Goal: Obtain resource: Download file/media

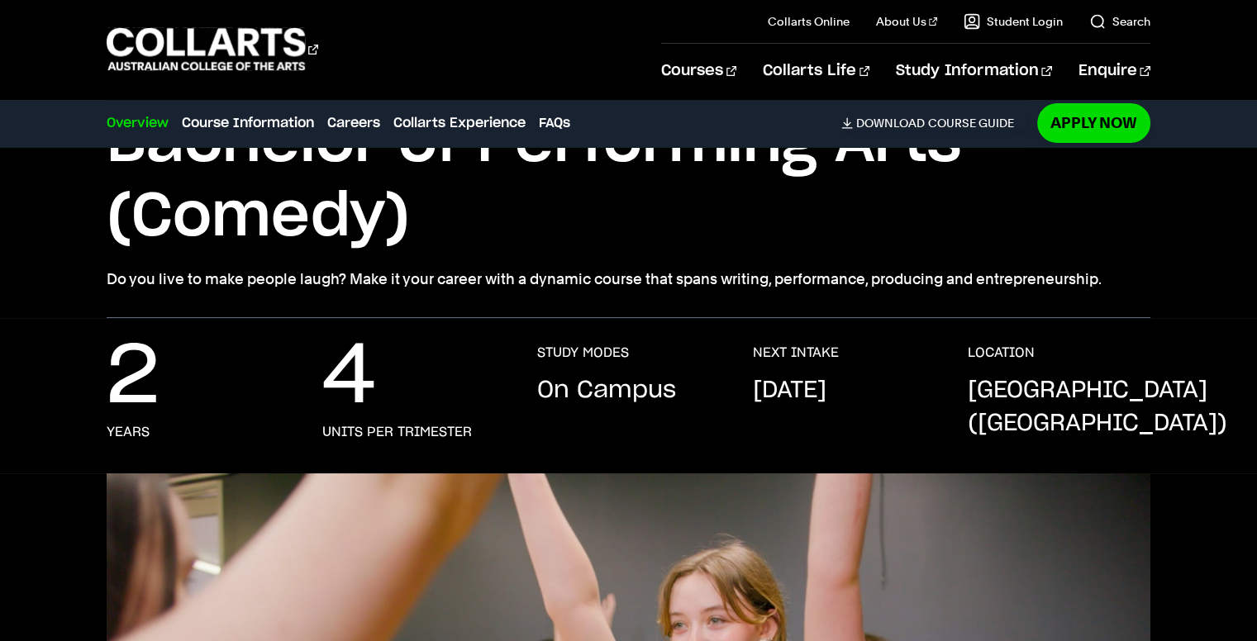
scroll to position [165, 0]
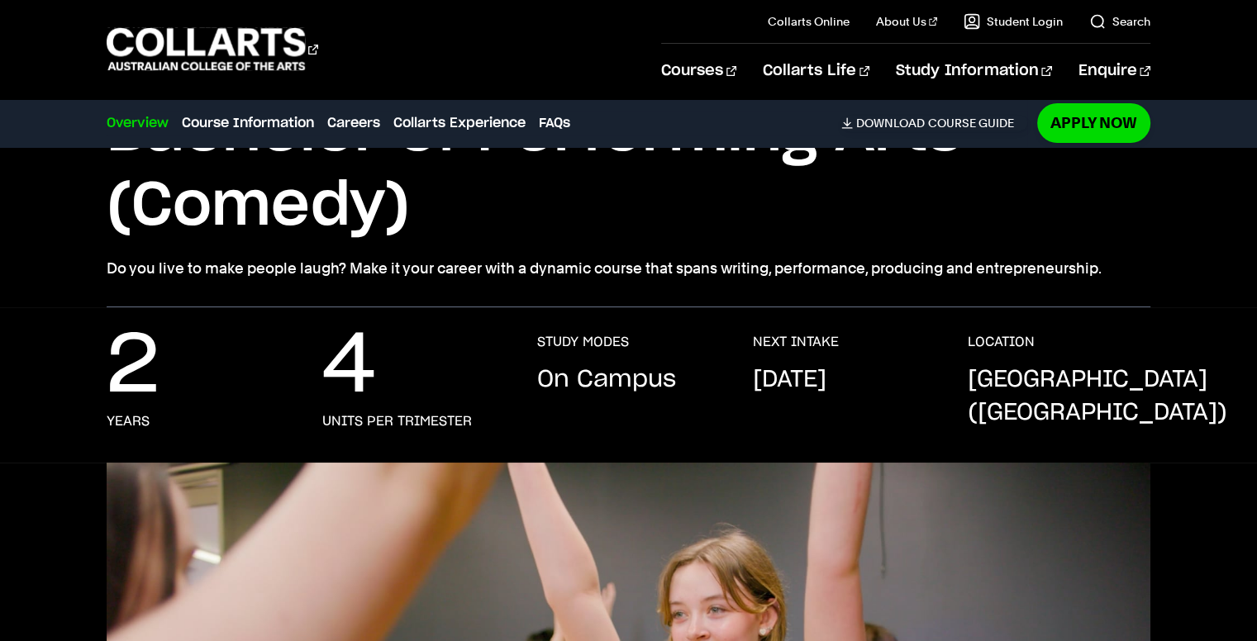
drag, startPoint x: 770, startPoint y: 371, endPoint x: 877, endPoint y: 395, distance: 110.1
click at [826, 395] on p "September 2025" at bounding box center [790, 380] width 74 height 33
click at [802, 384] on p "September 2025" at bounding box center [790, 380] width 74 height 33
click at [1012, 374] on p "Melbourne (Fitzroy)" at bounding box center [1097, 397] width 259 height 66
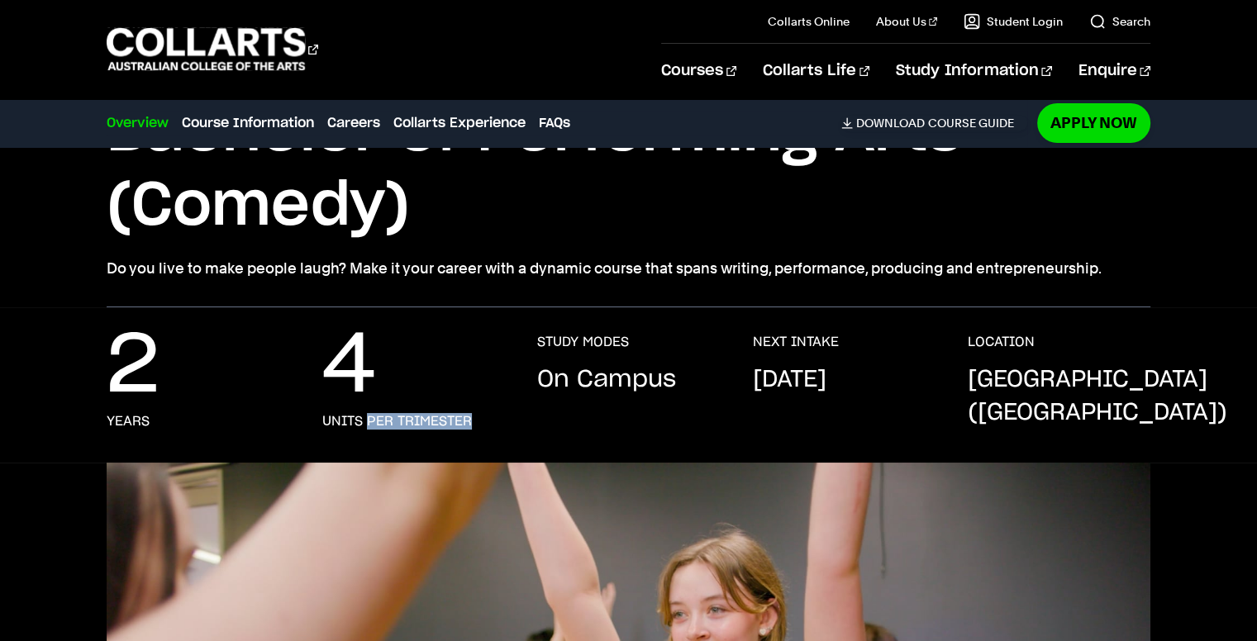
drag, startPoint x: 369, startPoint y: 426, endPoint x: 488, endPoint y: 427, distance: 119.8
click at [488, 427] on div "4 units per trimester" at bounding box center [413, 382] width 182 height 96
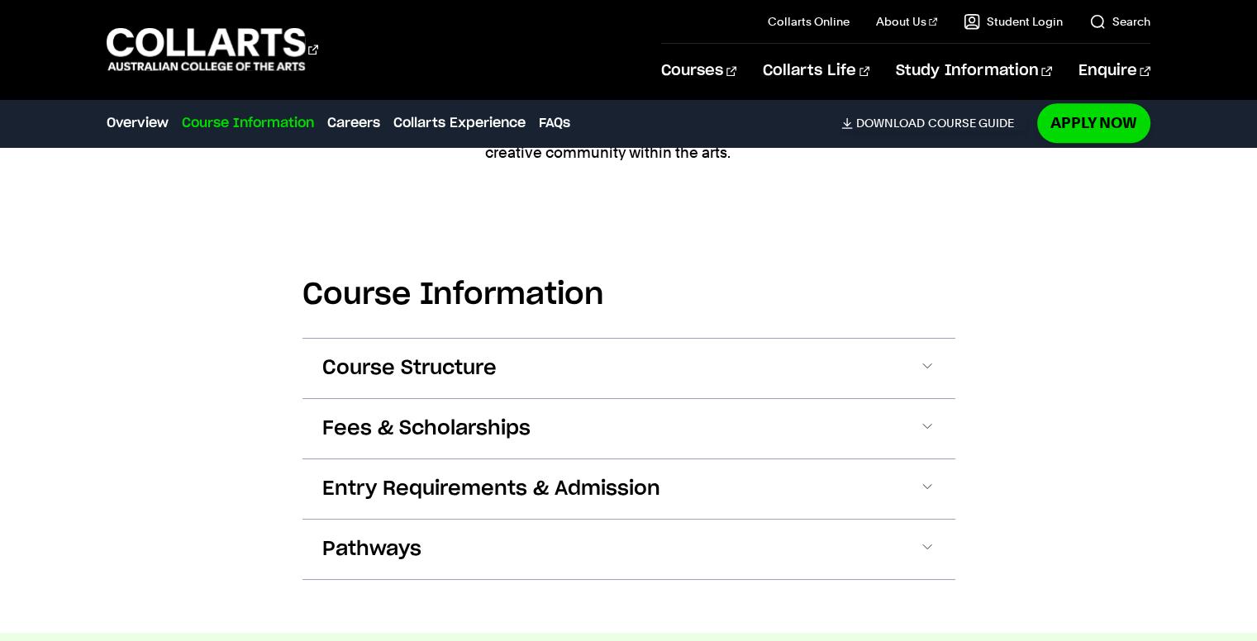
scroll to position [1818, 0]
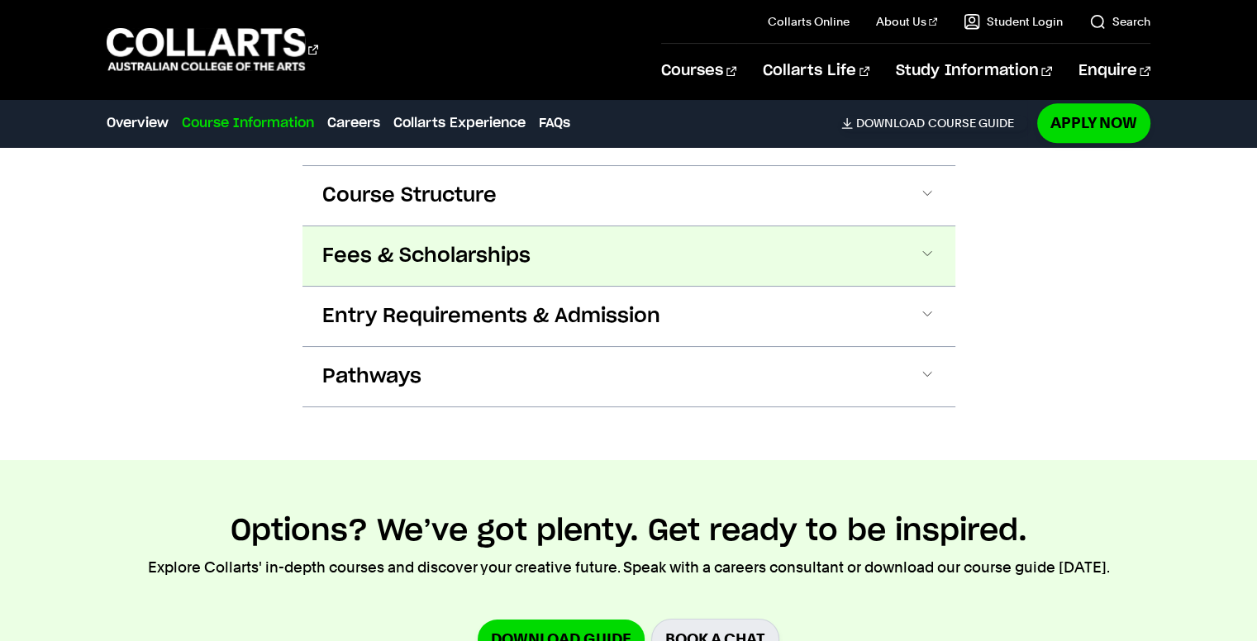
click at [930, 257] on span at bounding box center [927, 255] width 17 height 21
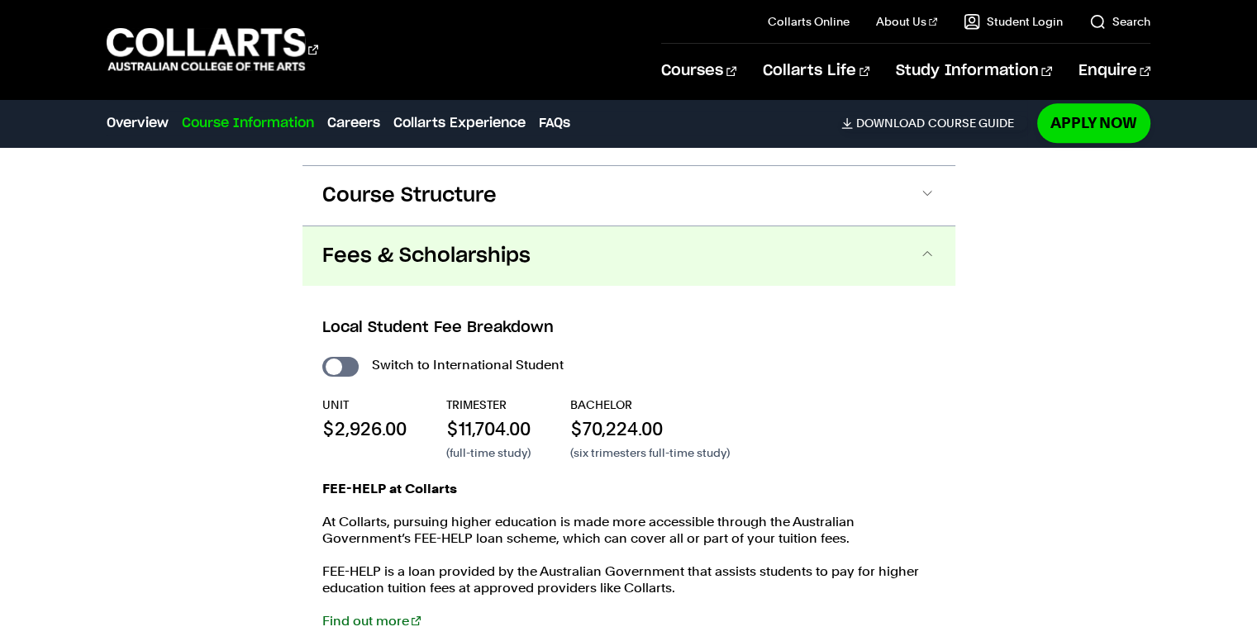
scroll to position [1894, 0]
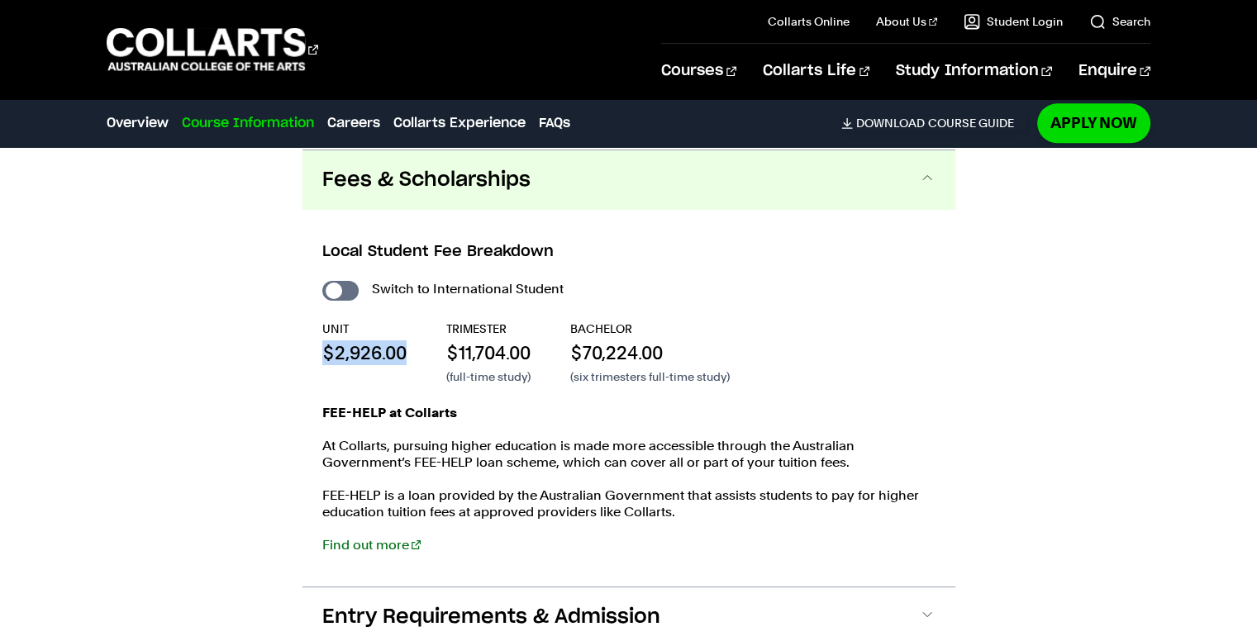
drag, startPoint x: 324, startPoint y: 348, endPoint x: 410, endPoint y: 351, distance: 86.0
click at [410, 351] on div "UNIT $2,926.00 TRIMESTER $11,704.00 (full-time study) BACHELOR $70,224.00 (six …" at bounding box center [628, 353] width 613 height 64
click at [446, 292] on label "Switch to International Student" at bounding box center [468, 289] width 192 height 23
checkbox input "true"
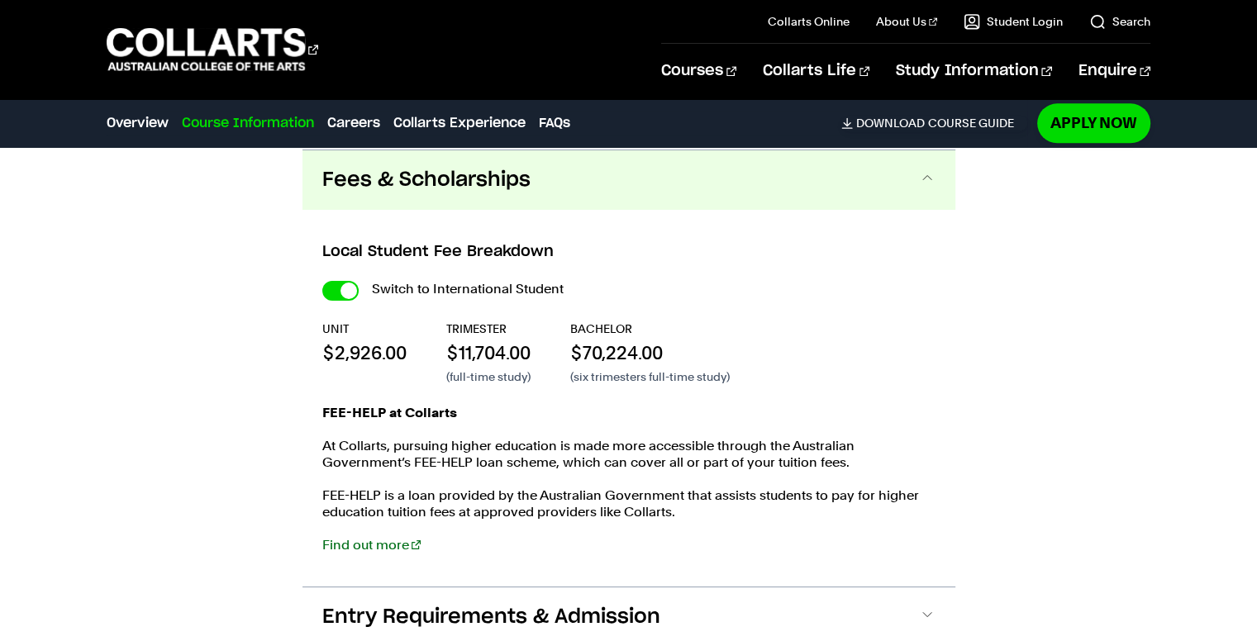
checkbox input "true"
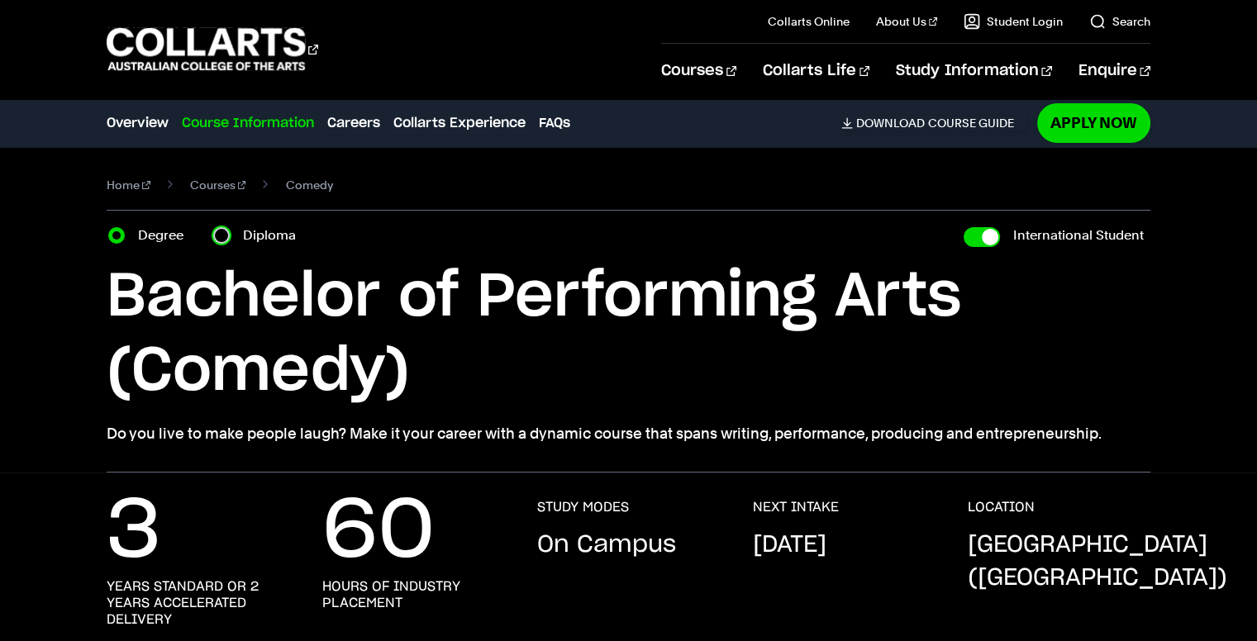
click at [224, 235] on input "Diploma" at bounding box center [221, 235] width 17 height 17
radio input "true"
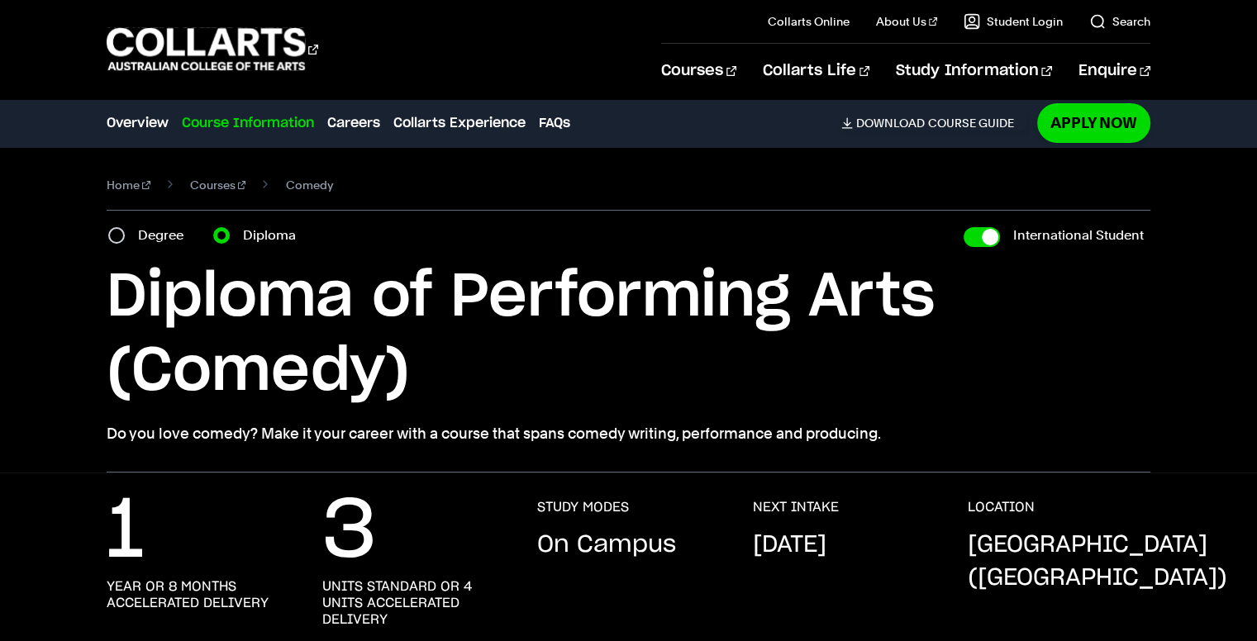
click at [126, 240] on div "Degree" at bounding box center [150, 235] width 85 height 23
click at [112, 240] on input "Degree" at bounding box center [116, 235] width 17 height 17
radio input "true"
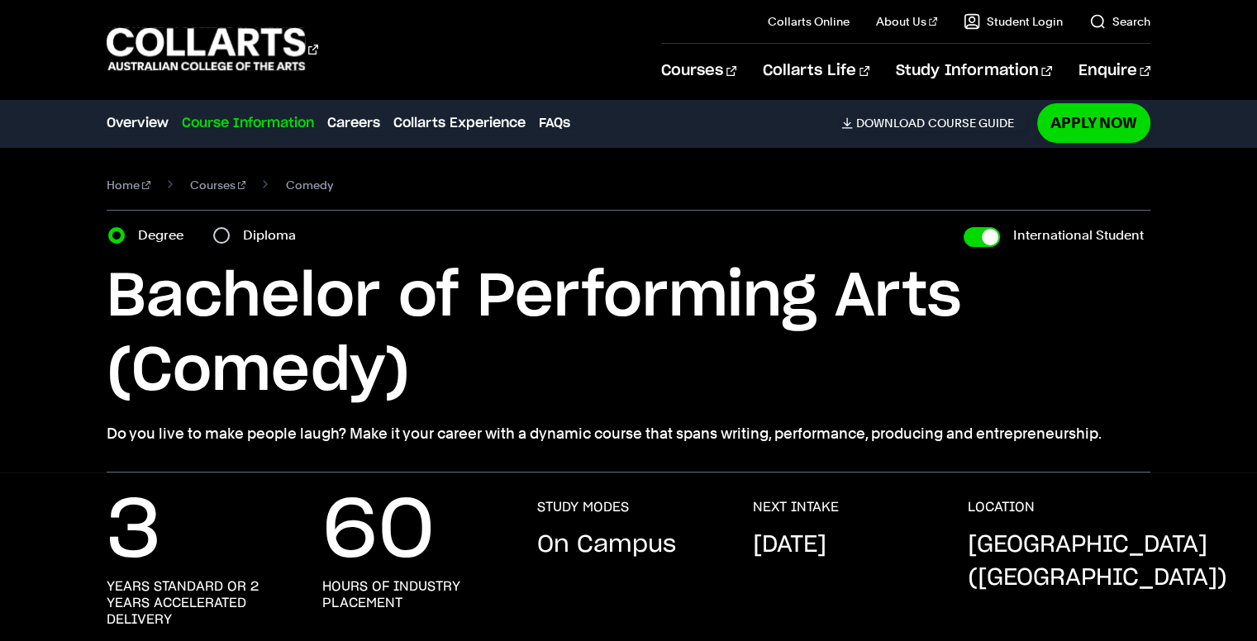
click at [230, 230] on div "Diploma" at bounding box center [259, 235] width 93 height 23
click at [221, 235] on input "Diploma" at bounding box center [221, 235] width 17 height 17
radio input "true"
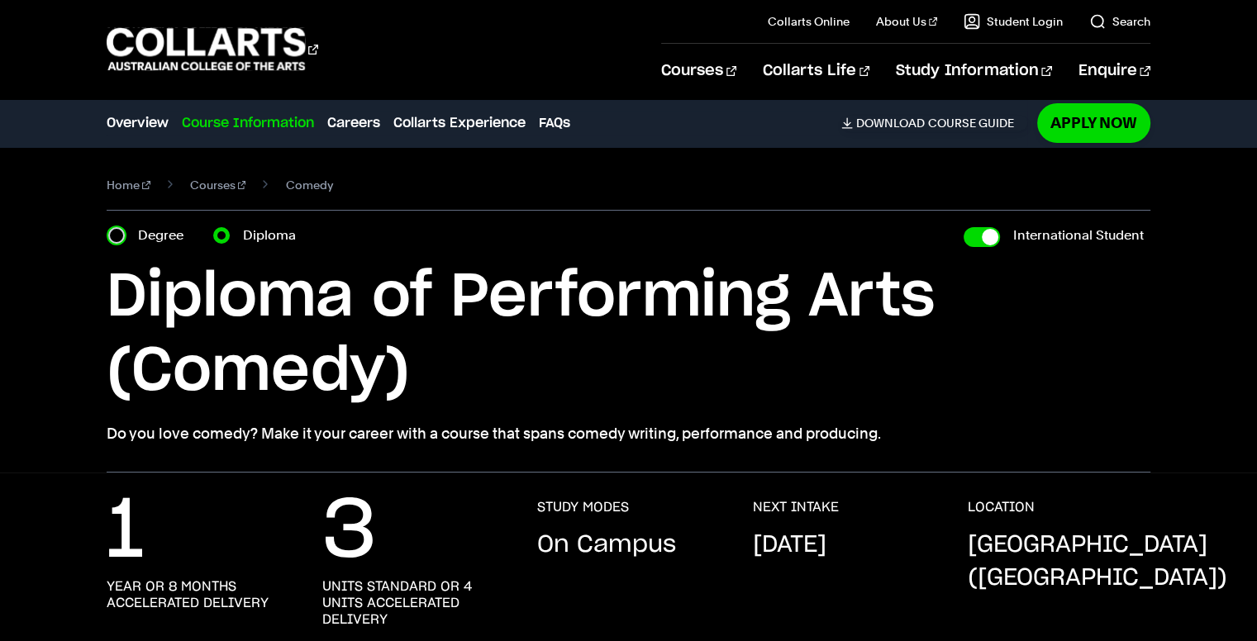
click at [115, 233] on input "Degree" at bounding box center [116, 235] width 17 height 17
radio input "true"
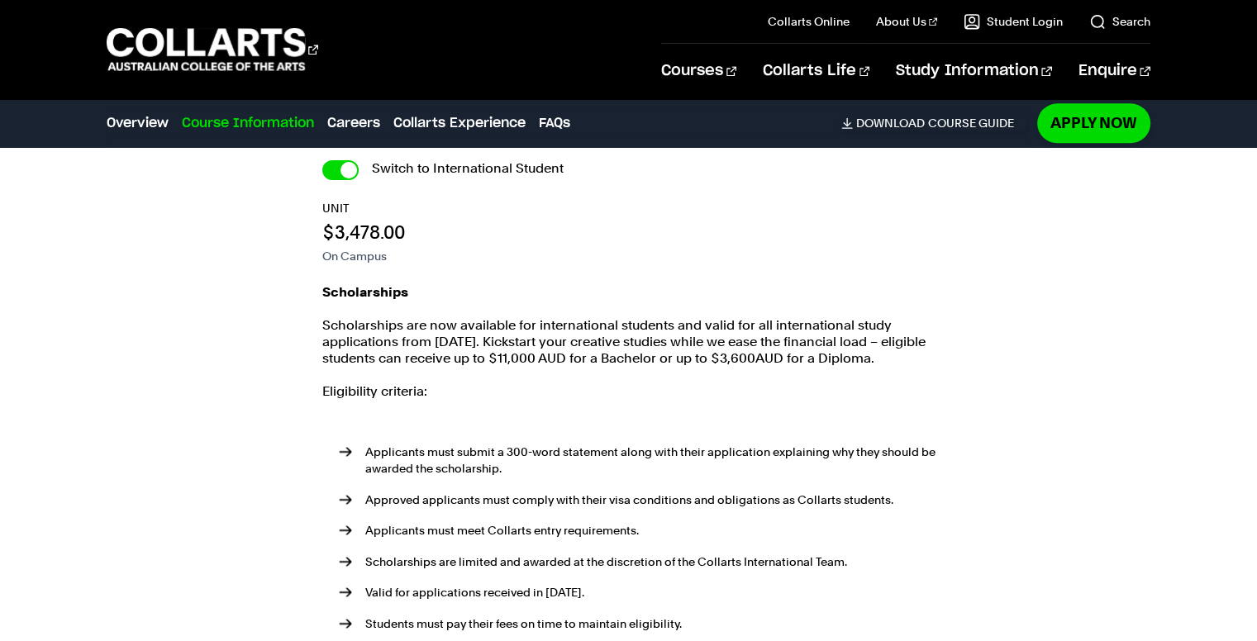
scroll to position [2148, 0]
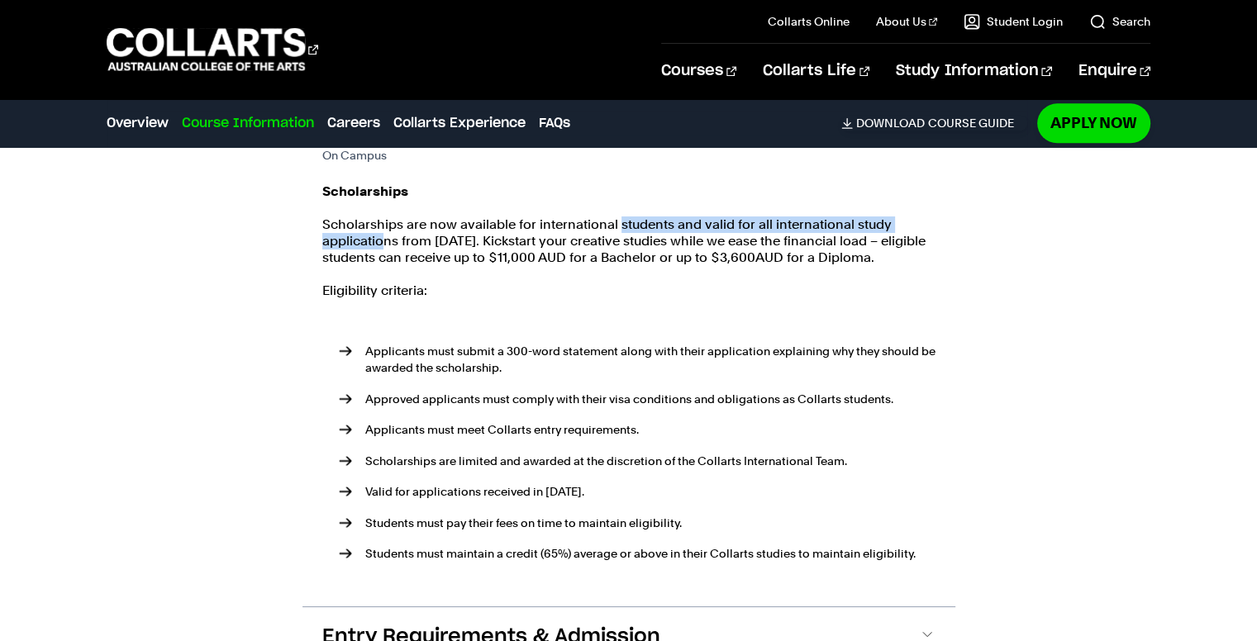
drag, startPoint x: 380, startPoint y: 232, endPoint x: 624, endPoint y: 228, distance: 243.8
click at [624, 228] on p "Scholarships are now available for international students and valid for all int…" at bounding box center [628, 241] width 613 height 50
click at [627, 228] on p "Scholarships are now available for international students and valid for all int…" at bounding box center [628, 241] width 613 height 50
click at [546, 226] on p "Scholarships are now available for international students and valid for all int…" at bounding box center [628, 241] width 613 height 50
drag, startPoint x: 619, startPoint y: 222, endPoint x: 854, endPoint y: 229, distance: 234.7
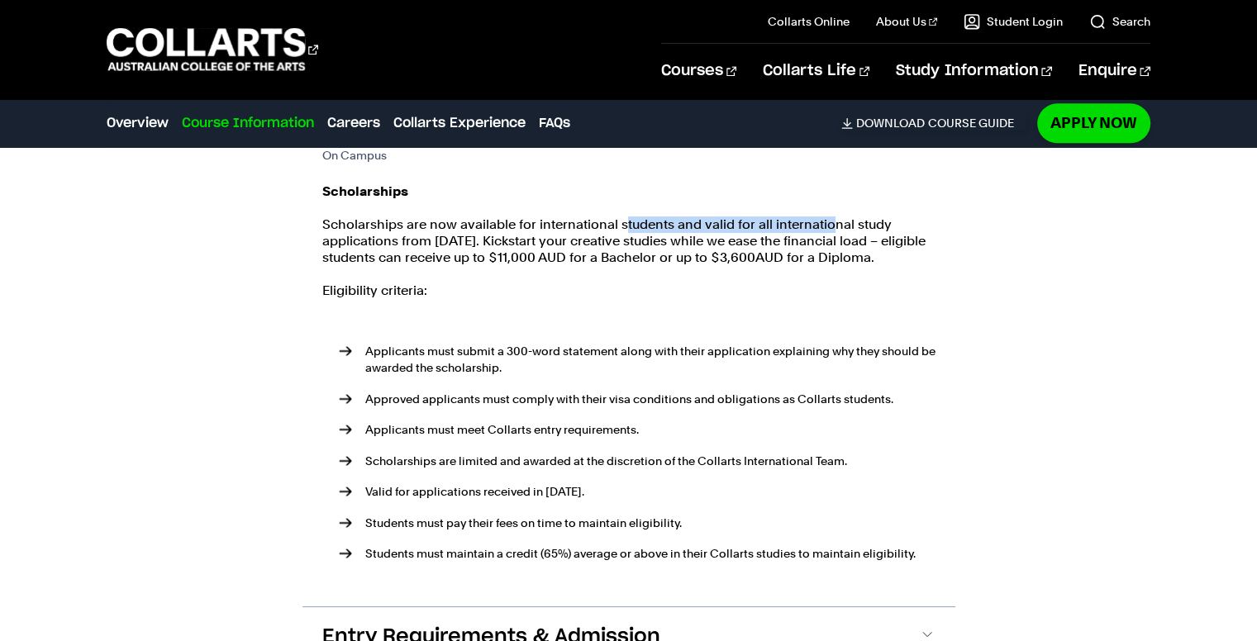
click at [845, 229] on p "Scholarships are now available for international students and valid for all int…" at bounding box center [628, 241] width 613 height 50
click at [877, 226] on p "Scholarships are now available for international students and valid for all int…" at bounding box center [628, 241] width 613 height 50
drag, startPoint x: 354, startPoint y: 250, endPoint x: 605, endPoint y: 247, distance: 251.2
click at [597, 249] on p "Scholarships are now available for international students and valid for all int…" at bounding box center [628, 241] width 613 height 50
click at [605, 247] on p "Scholarships are now available for international students and valid for all int…" at bounding box center [628, 241] width 613 height 50
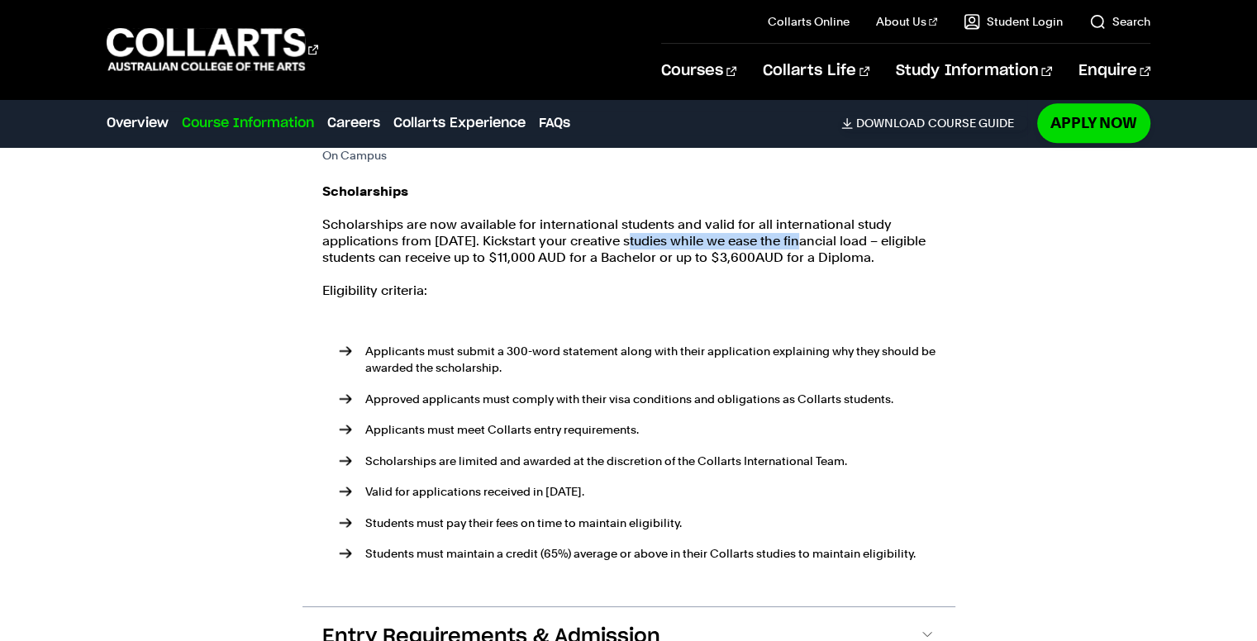
drag, startPoint x: 635, startPoint y: 235, endPoint x: 853, endPoint y: 247, distance: 218.5
click at [844, 245] on p "Scholarships are now available for international students and valid for all int…" at bounding box center [628, 241] width 613 height 50
click at [871, 248] on p "Scholarships are now available for international students and valid for all int…" at bounding box center [628, 241] width 613 height 50
drag, startPoint x: 446, startPoint y: 356, endPoint x: 506, endPoint y: 352, distance: 60.5
click at [500, 352] on p "Applicants must submit a 300-word statement along with their application explai…" at bounding box center [650, 359] width 570 height 33
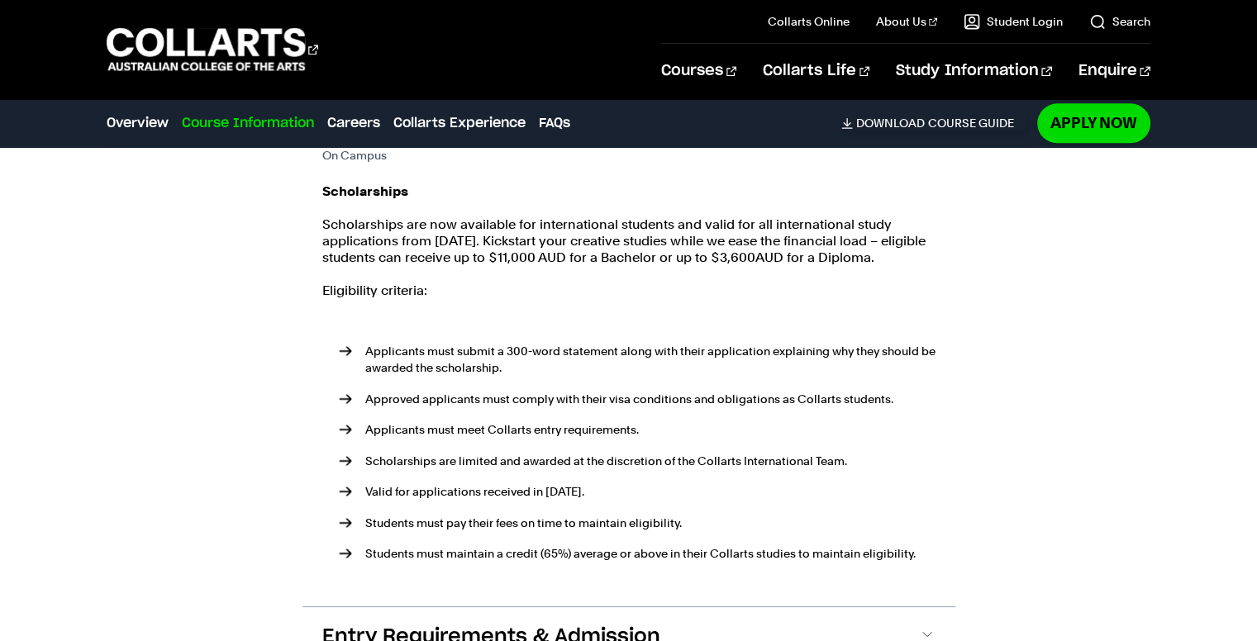
click at [506, 352] on p "Applicants must submit a 300-word statement along with their application explai…" at bounding box center [650, 359] width 570 height 33
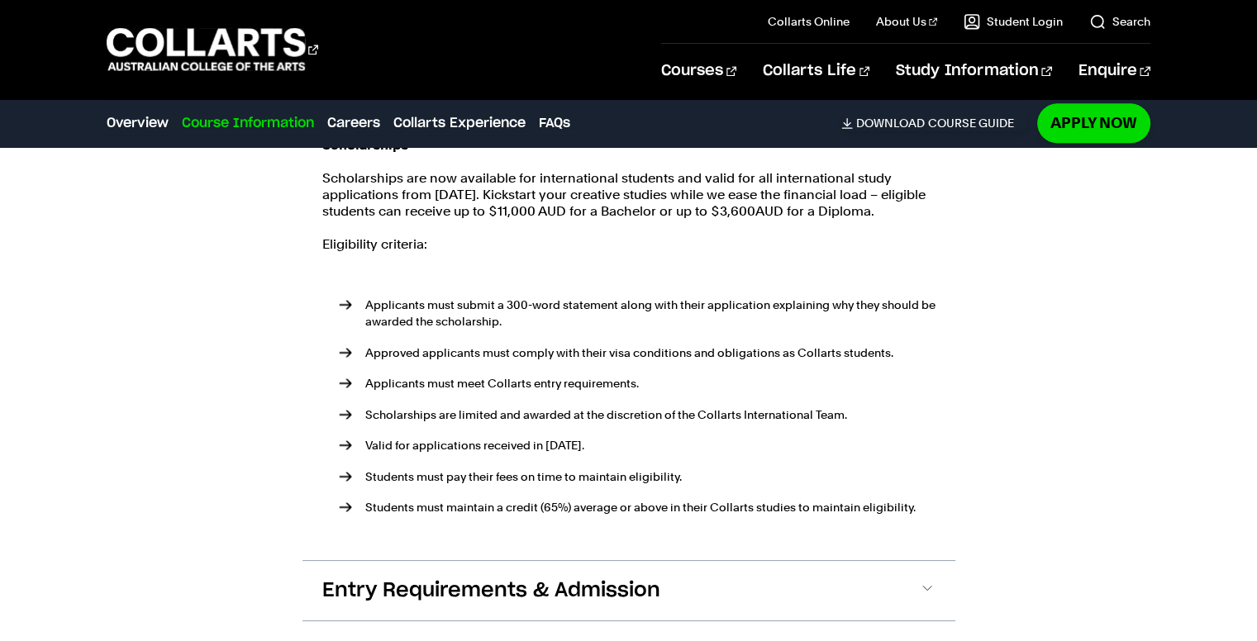
scroll to position [2231, 0]
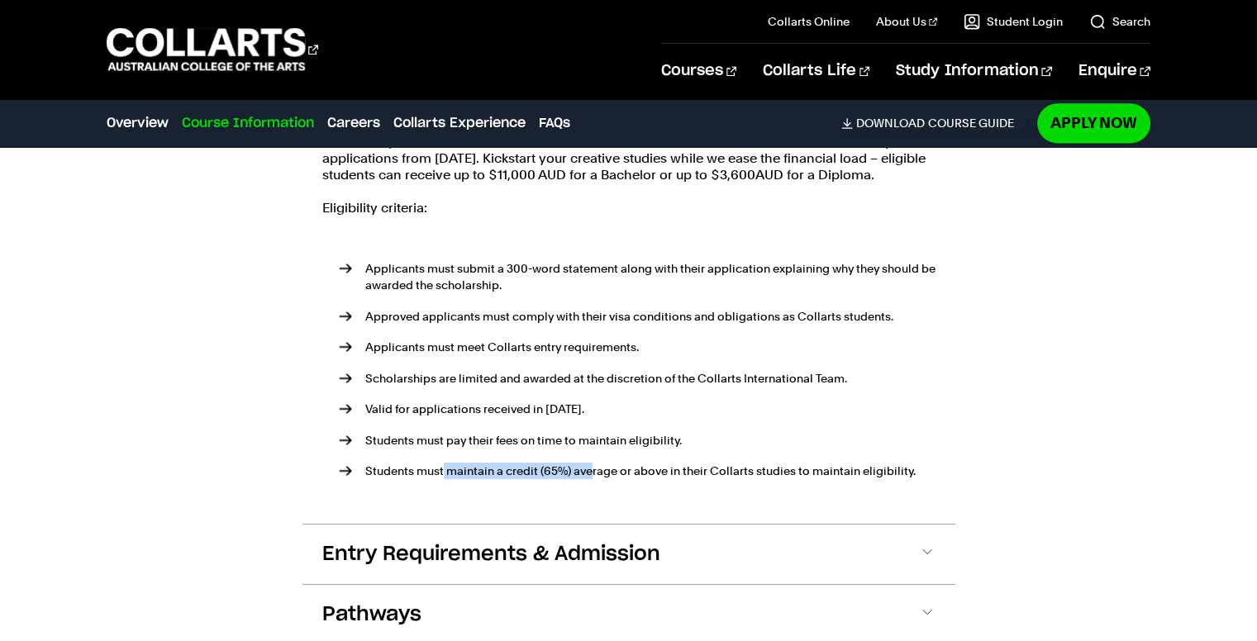
drag, startPoint x: 444, startPoint y: 468, endPoint x: 605, endPoint y: 471, distance: 161.1
click at [597, 471] on p "Students must maintain a credit (65%) average or above in their Collarts studie…" at bounding box center [650, 471] width 570 height 17
click at [611, 472] on p "Students must maintain a credit (65%) average or above in their Collarts studie…" at bounding box center [650, 471] width 570 height 17
drag, startPoint x: 451, startPoint y: 473, endPoint x: 549, endPoint y: 475, distance: 97.5
click at [549, 475] on p "Students must maintain a credit (65%) average or above in their Collarts studie…" at bounding box center [650, 471] width 570 height 17
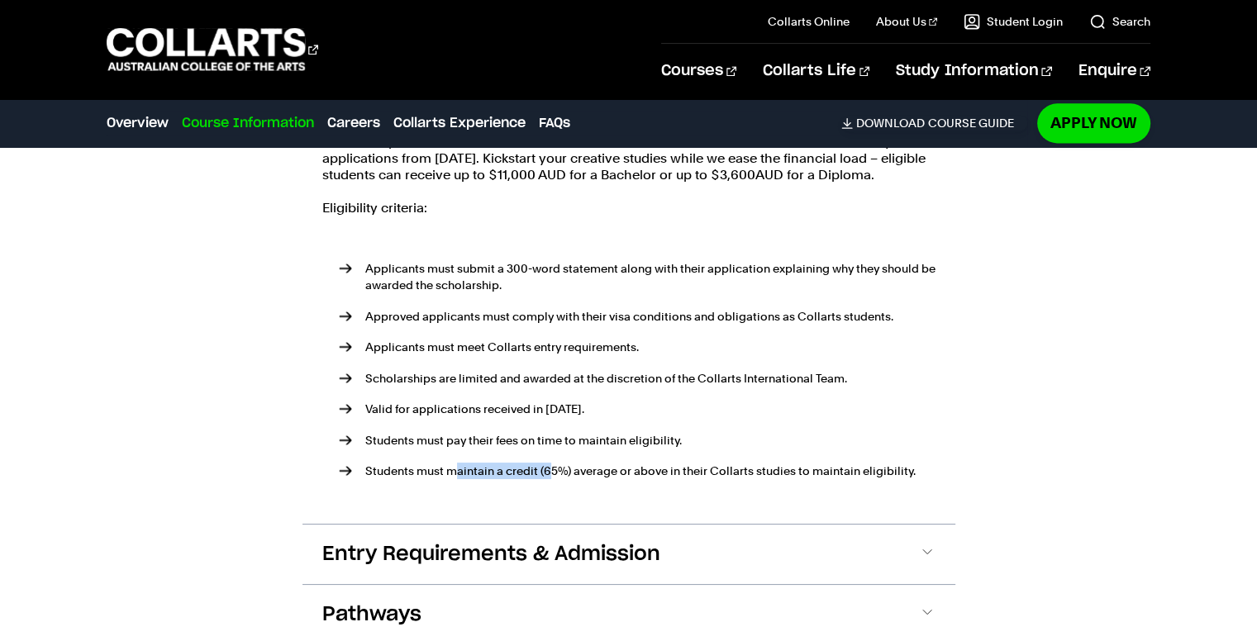
click at [549, 475] on p "Students must maintain a credit (65%) average or above in their Collarts studie…" at bounding box center [650, 471] width 570 height 17
drag, startPoint x: 584, startPoint y: 477, endPoint x: 709, endPoint y: 468, distance: 125.0
click at [694, 472] on p "Students must maintain a credit (65%) average or above in their Collarts studie…" at bounding box center [650, 471] width 570 height 17
click at [709, 467] on p "Students must maintain a credit (65%) average or above in their Collarts studie…" at bounding box center [650, 471] width 570 height 17
drag, startPoint x: 785, startPoint y: 468, endPoint x: 904, endPoint y: 473, distance: 119.1
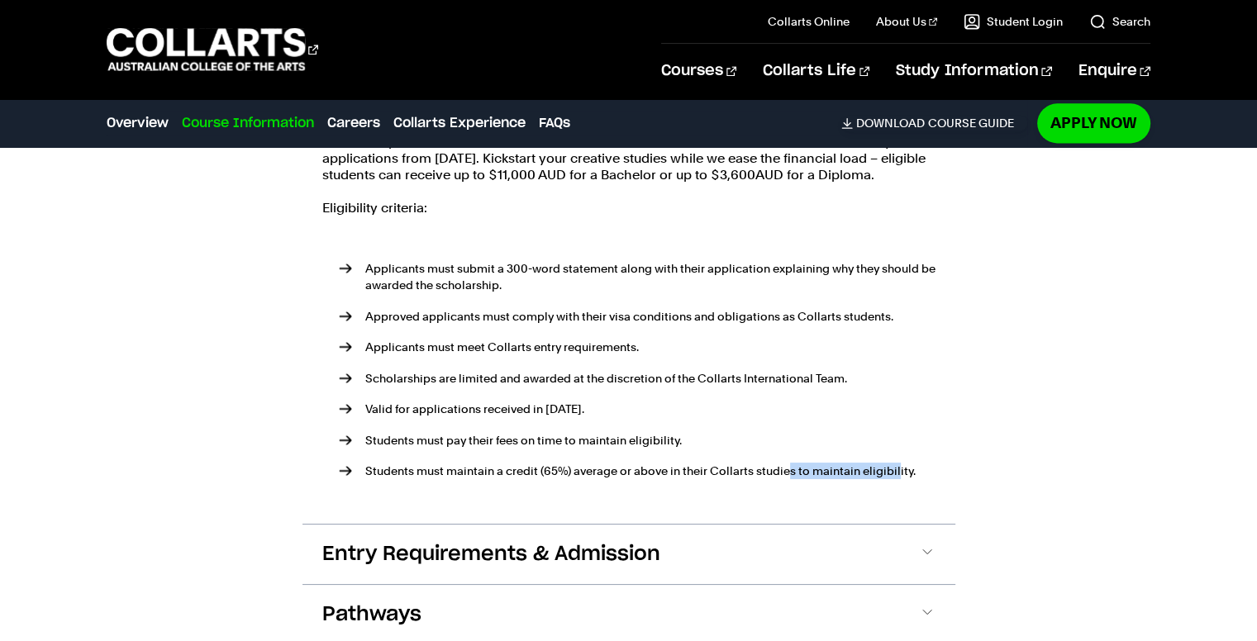
click at [902, 473] on p "Students must maintain a credit (65%) average or above in their Collarts studie…" at bounding box center [650, 471] width 570 height 17
click at [908, 474] on p "Students must maintain a credit (65%) average or above in their Collarts studie…" at bounding box center [650, 471] width 570 height 17
drag, startPoint x: 722, startPoint y: 472, endPoint x: 835, endPoint y: 483, distance: 113.7
click at [835, 483] on ul "Applicants must submit a 300-word statement along with their application explai…" at bounding box center [628, 370] width 613 height 274
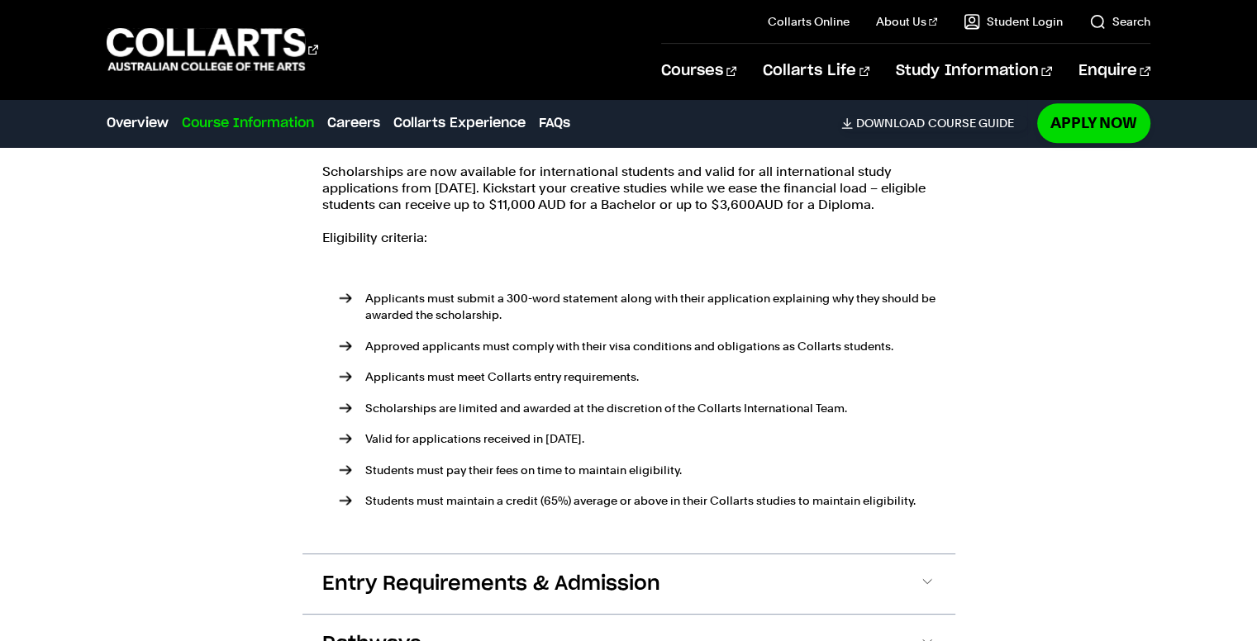
scroll to position [2066, 0]
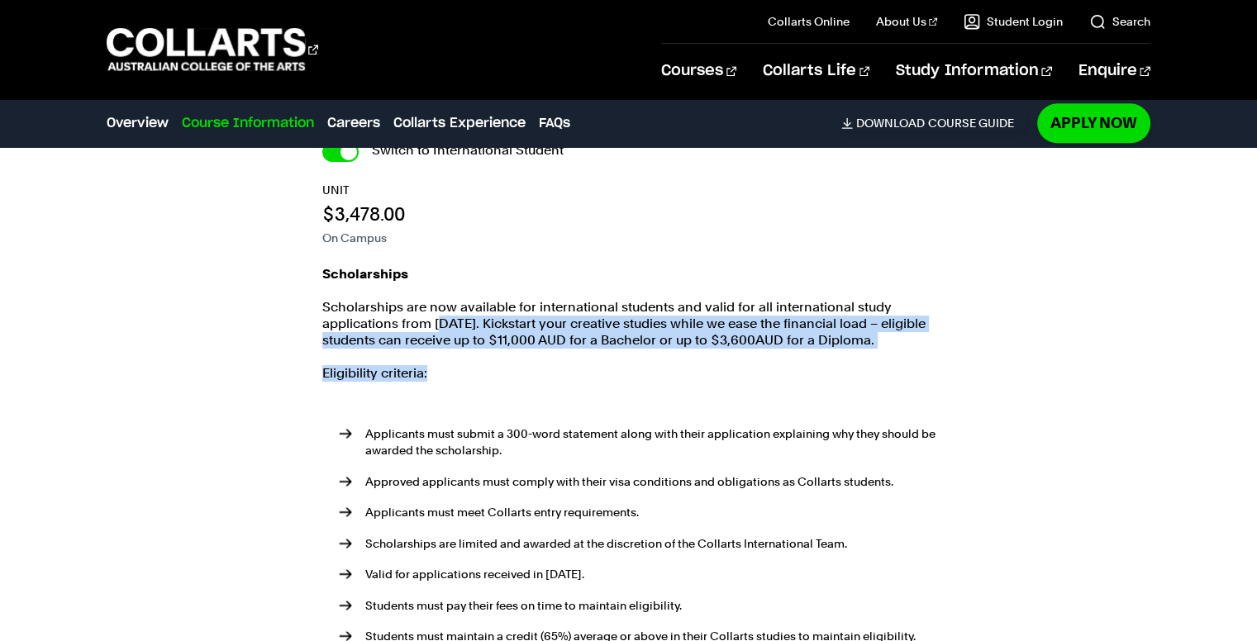
drag, startPoint x: 442, startPoint y: 315, endPoint x: 613, endPoint y: 349, distance: 174.5
click at [607, 349] on div "Scholarships Scholarships are now available for international students and vali…" at bounding box center [628, 469] width 613 height 407
click at [613, 349] on div "Scholarships Scholarships are now available for international students and vali…" at bounding box center [628, 469] width 613 height 407
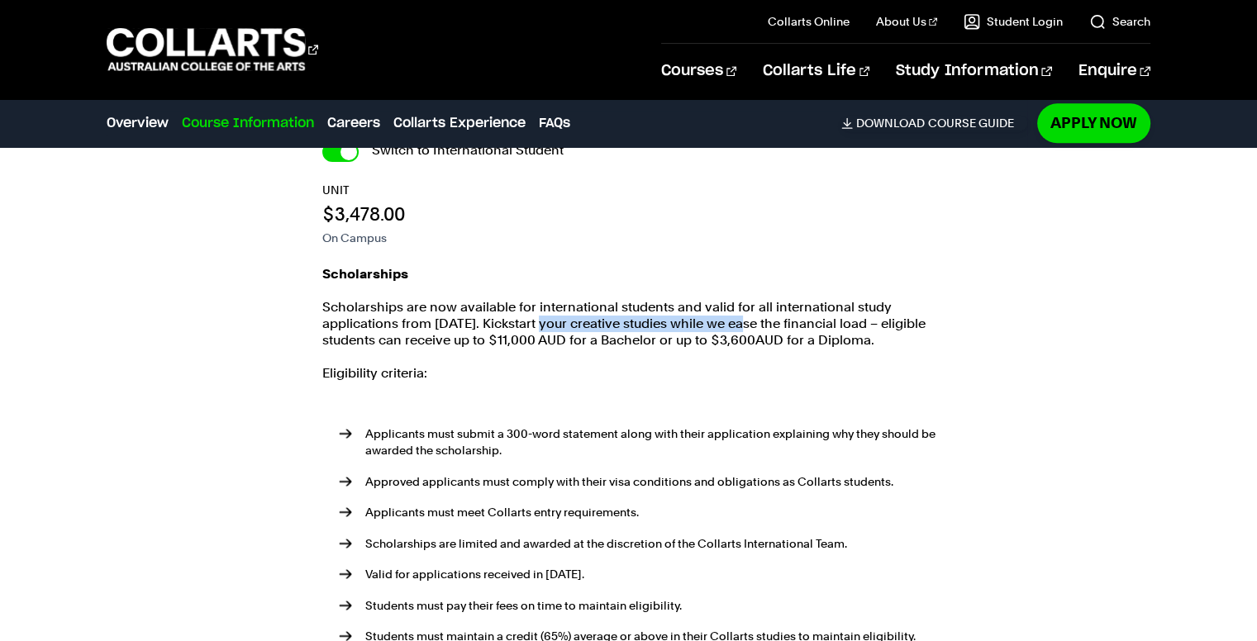
drag, startPoint x: 548, startPoint y: 326, endPoint x: 757, endPoint y: 327, distance: 209.0
click at [744, 326] on p "Scholarships are now available for international students and valid for all int…" at bounding box center [628, 324] width 613 height 50
click at [757, 327] on p "Scholarships are now available for international students and valid for all int…" at bounding box center [628, 324] width 613 height 50
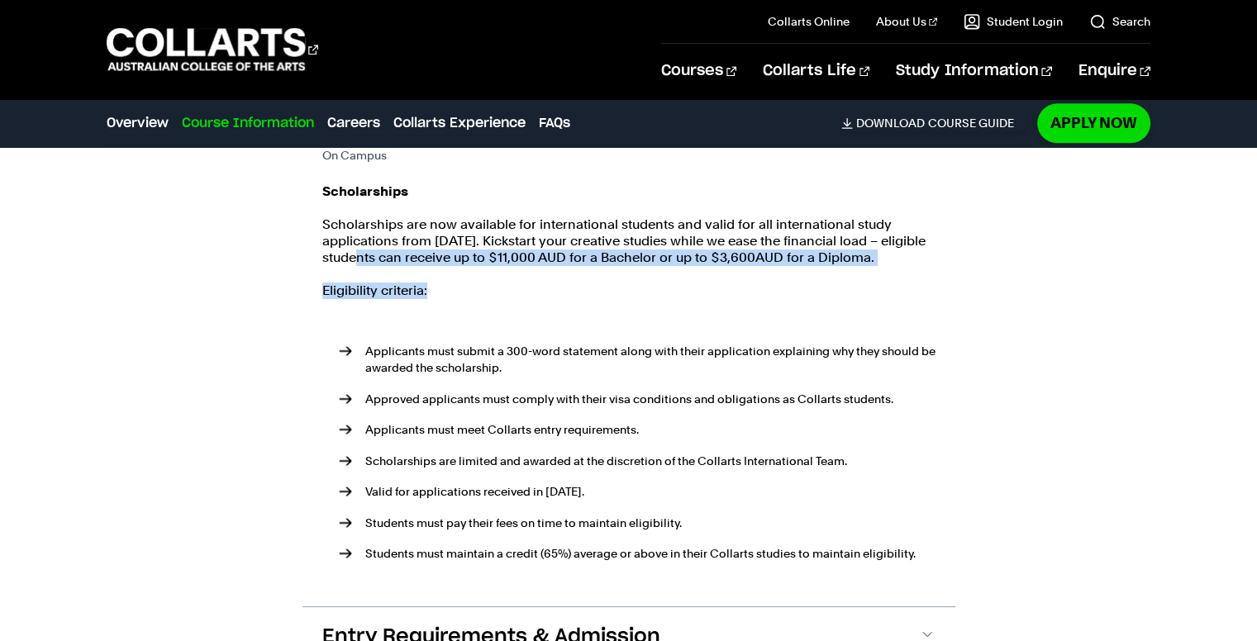
drag, startPoint x: 393, startPoint y: 262, endPoint x: 649, endPoint y: 278, distance: 255.8
click at [637, 276] on div "Scholarships Scholarships are now available for international students and vali…" at bounding box center [628, 386] width 613 height 407
click at [649, 278] on div "Scholarships Scholarships are now available for international students and vali…" at bounding box center [628, 386] width 613 height 407
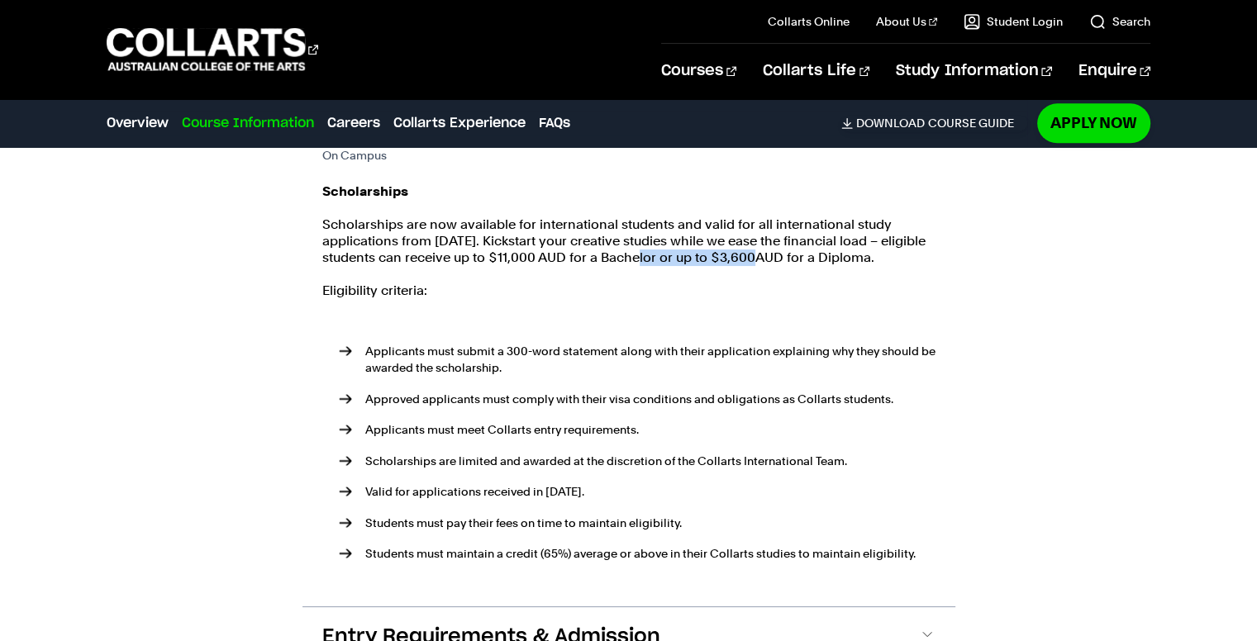
drag, startPoint x: 654, startPoint y: 259, endPoint x: 780, endPoint y: 252, distance: 126.6
click at [773, 252] on p "Scholarships are now available for international students and valid for all int…" at bounding box center [628, 241] width 613 height 50
click at [780, 252] on p "Scholarships are now available for international students and valid for all int…" at bounding box center [628, 241] width 613 height 50
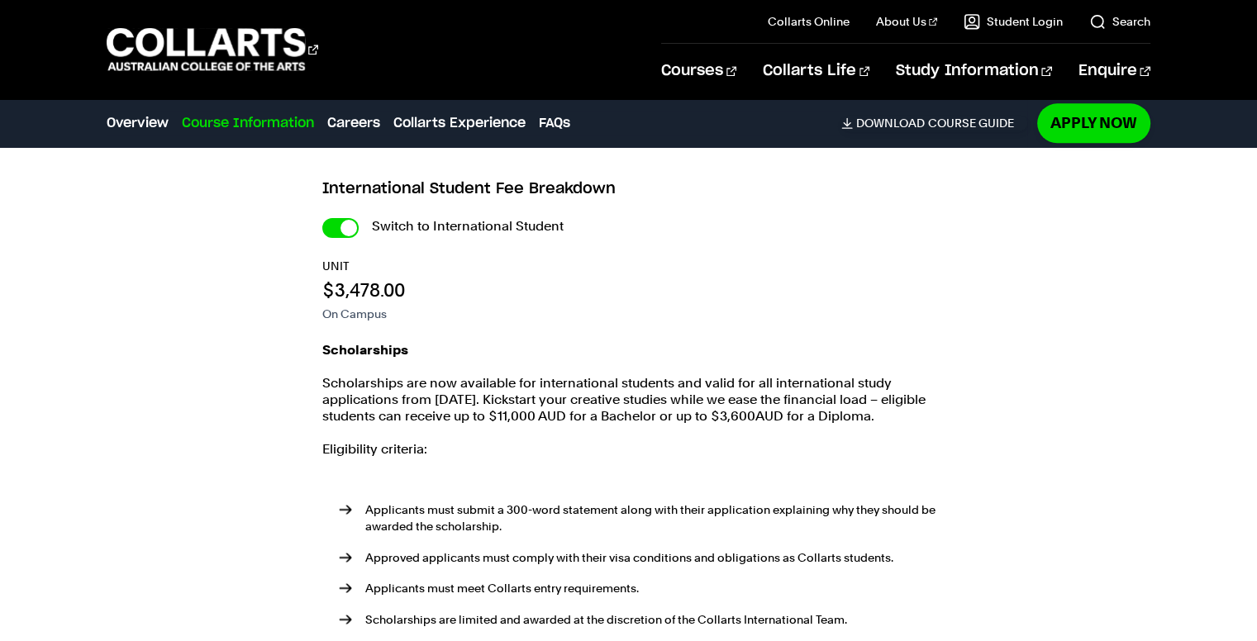
scroll to position [1900, 0]
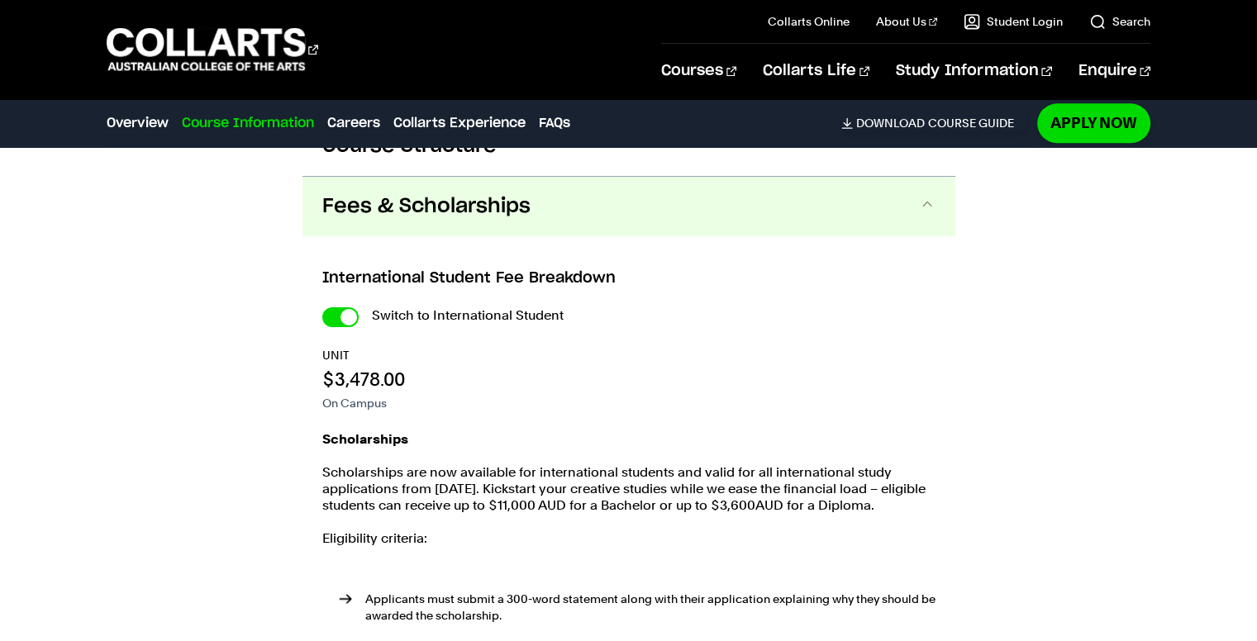
click at [335, 328] on div "Switch to International Student UNIT $3,478.00 On Campus Scholarships Scholarsh…" at bounding box center [628, 571] width 613 height 534
click at [340, 324] on input "International Student" at bounding box center [340, 317] width 36 height 20
checkbox input "false"
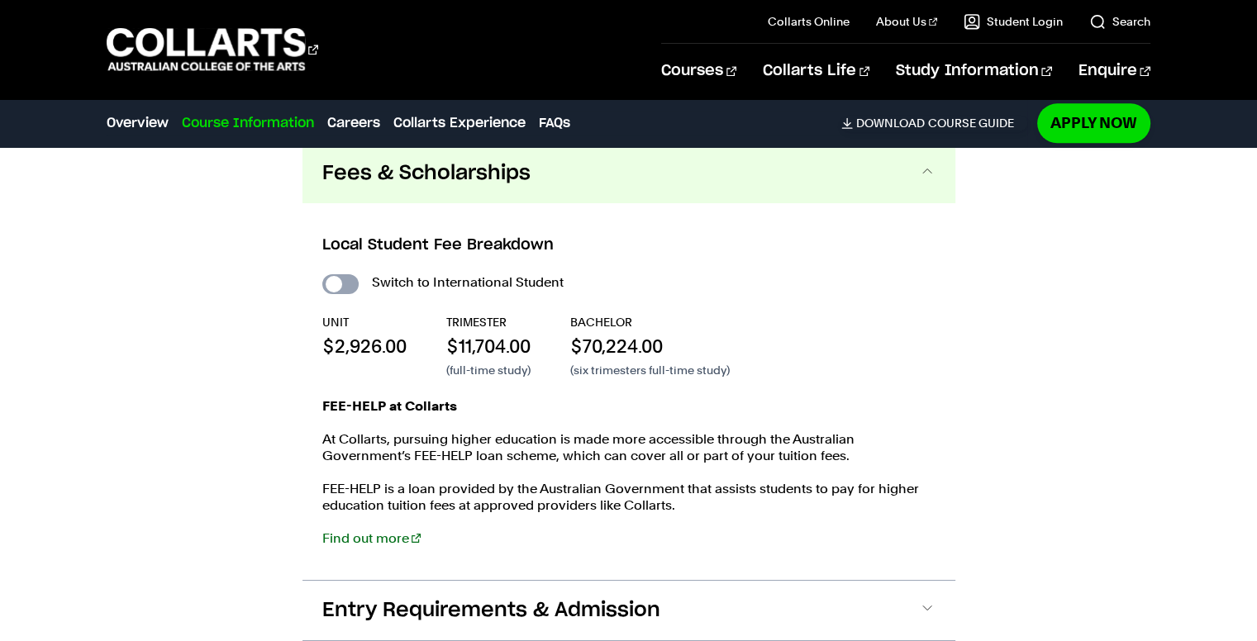
click at [346, 283] on input "International Student" at bounding box center [340, 284] width 36 height 20
checkbox input "true"
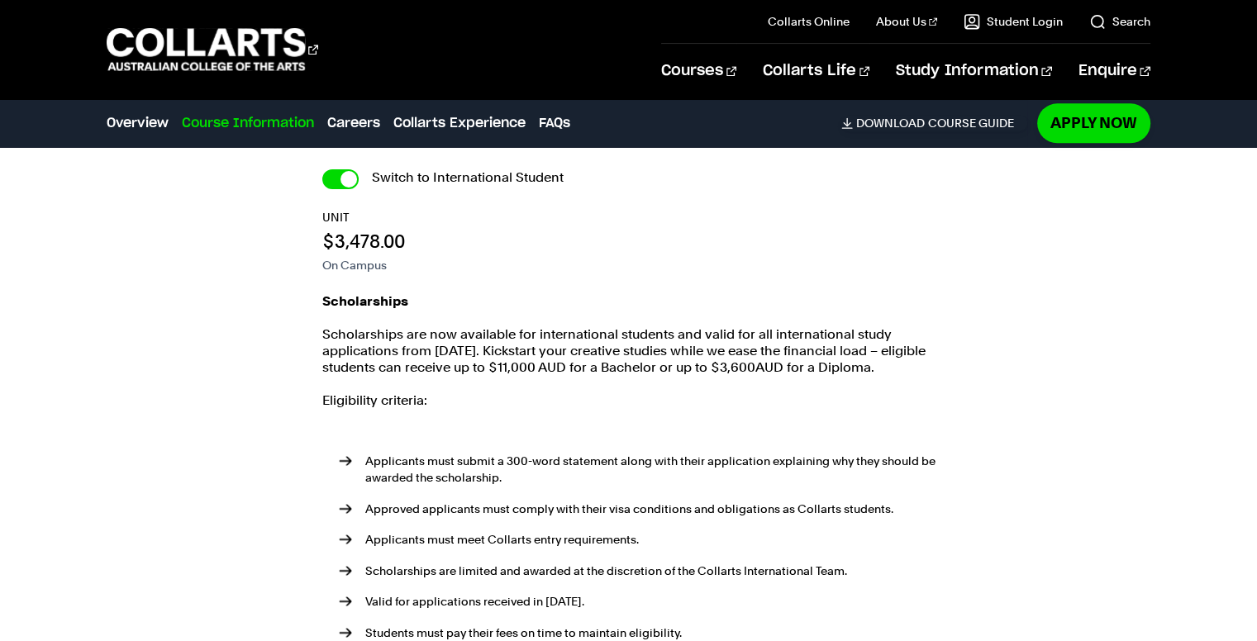
scroll to position [2148, 0]
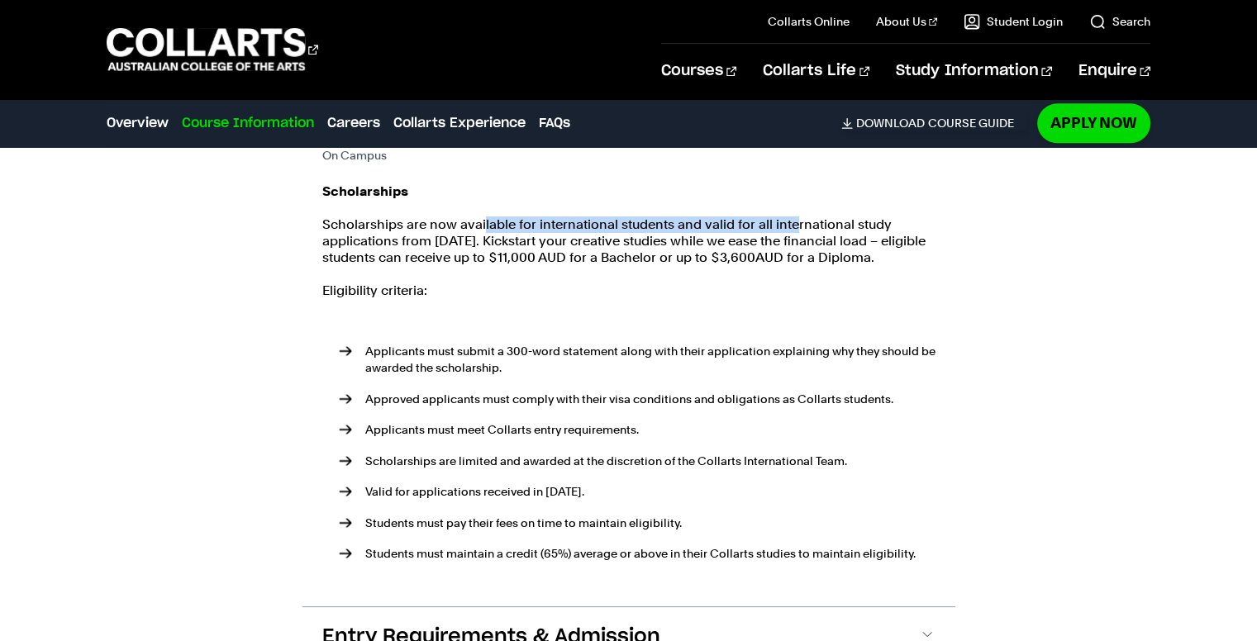
drag, startPoint x: 482, startPoint y: 221, endPoint x: 808, endPoint y: 226, distance: 326.4
click at [801, 225] on p "Scholarships are now available for international students and valid for all int…" at bounding box center [628, 241] width 613 height 50
click at [808, 226] on p "Scholarships are now available for international students and valid for all int…" at bounding box center [628, 241] width 613 height 50
drag, startPoint x: 727, startPoint y: 227, endPoint x: 784, endPoint y: 225, distance: 57.1
click at [798, 225] on p "Scholarships are now available for international students and valid for all int…" at bounding box center [628, 241] width 613 height 50
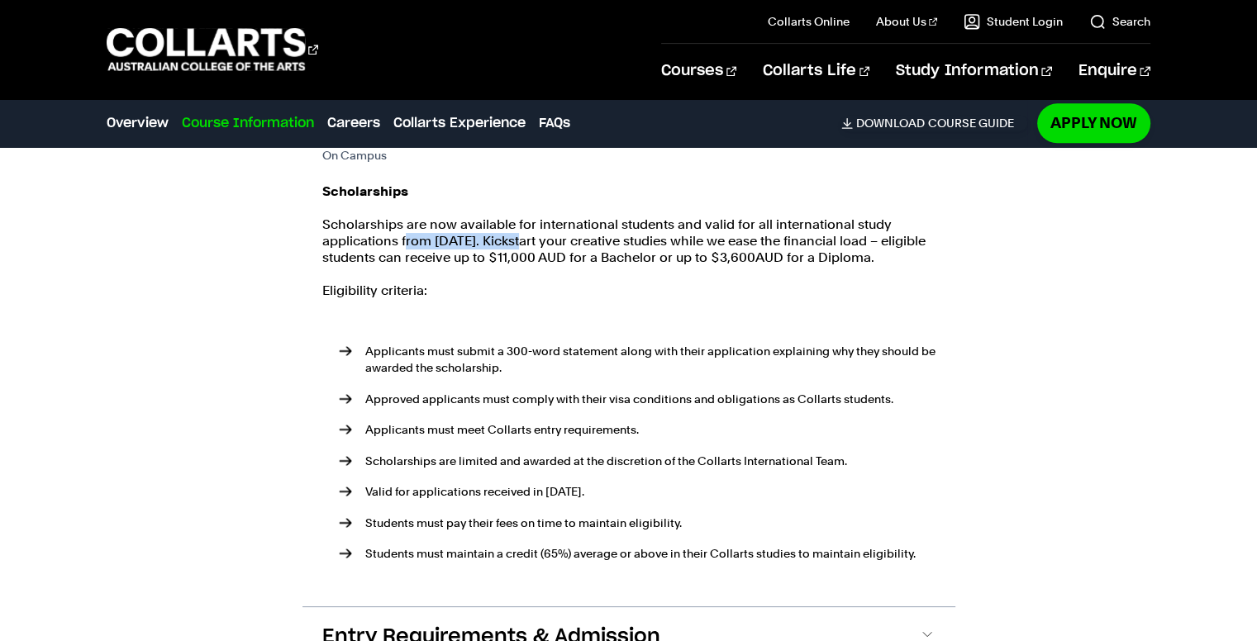
drag, startPoint x: 406, startPoint y: 245, endPoint x: 540, endPoint y: 245, distance: 133.9
click at [534, 245] on p "Scholarships are now available for international students and valid for all int…" at bounding box center [628, 241] width 613 height 50
click at [558, 240] on p "Scholarships are now available for international students and valid for all int…" at bounding box center [628, 241] width 613 height 50
drag, startPoint x: 536, startPoint y: 240, endPoint x: 711, endPoint y: 232, distance: 174.5
click at [696, 233] on p "Scholarships are now available for international students and valid for all int…" at bounding box center [628, 241] width 613 height 50
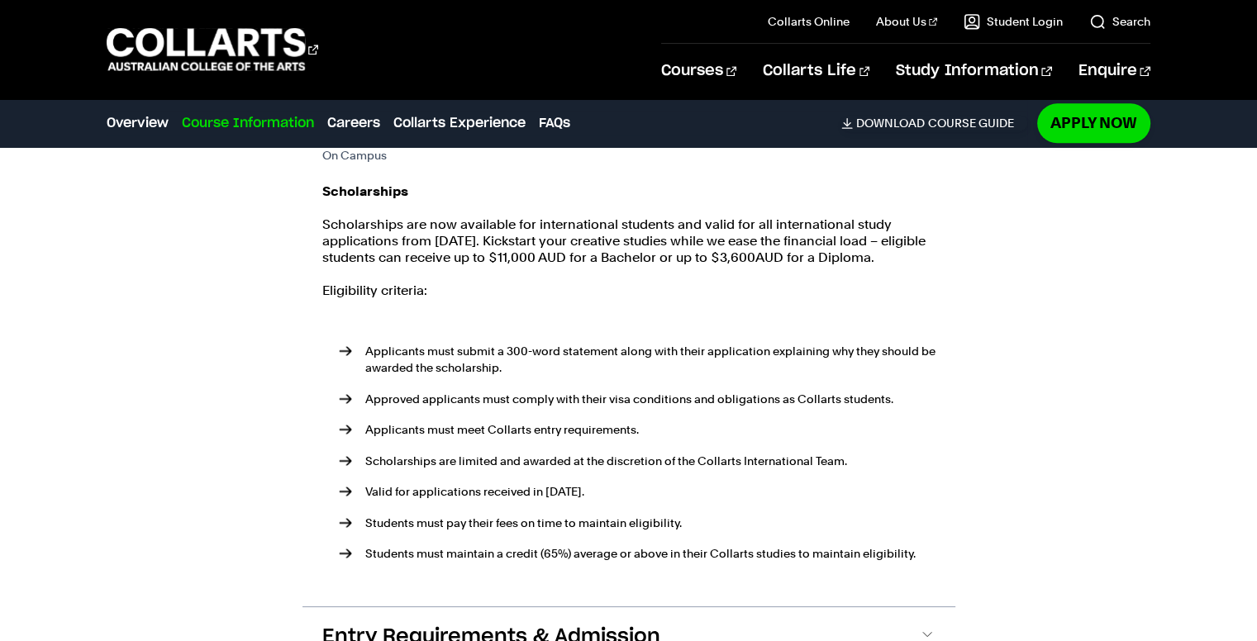
click at [718, 231] on p "Scholarships are now available for international students and valid for all int…" at bounding box center [628, 241] width 613 height 50
drag, startPoint x: 717, startPoint y: 239, endPoint x: 857, endPoint y: 245, distance: 139.8
click at [855, 245] on p "Scholarships are now available for international students and valid for all int…" at bounding box center [628, 241] width 613 height 50
click at [858, 245] on p "Scholarships are now available for international students and valid for all int…" at bounding box center [628, 241] width 613 height 50
drag, startPoint x: 377, startPoint y: 256, endPoint x: 463, endPoint y: 256, distance: 85.9
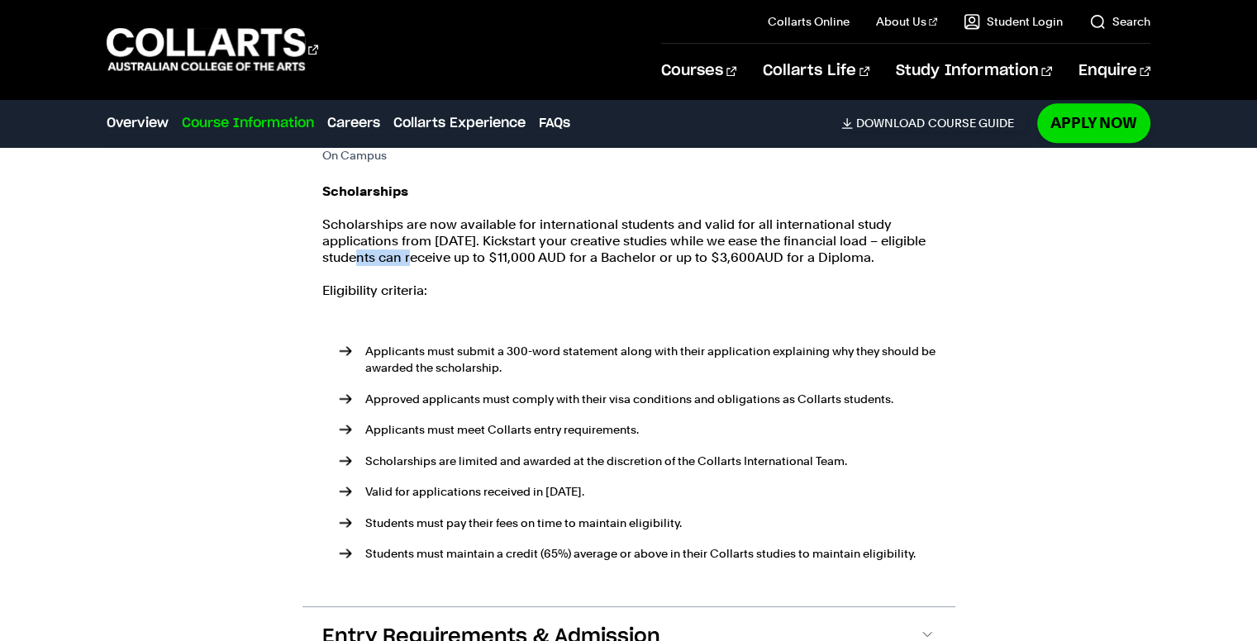
click at [453, 256] on p "Scholarships are now available for international students and valid for all int…" at bounding box center [628, 241] width 613 height 50
drag, startPoint x: 490, startPoint y: 257, endPoint x: 574, endPoint y: 257, distance: 84.3
click at [563, 257] on p "Scholarships are now available for international students and valid for all int…" at bounding box center [628, 241] width 613 height 50
drag, startPoint x: 587, startPoint y: 257, endPoint x: 704, endPoint y: 256, distance: 116.5
click at [704, 256] on p "Scholarships are now available for international students and valid for all int…" at bounding box center [628, 241] width 613 height 50
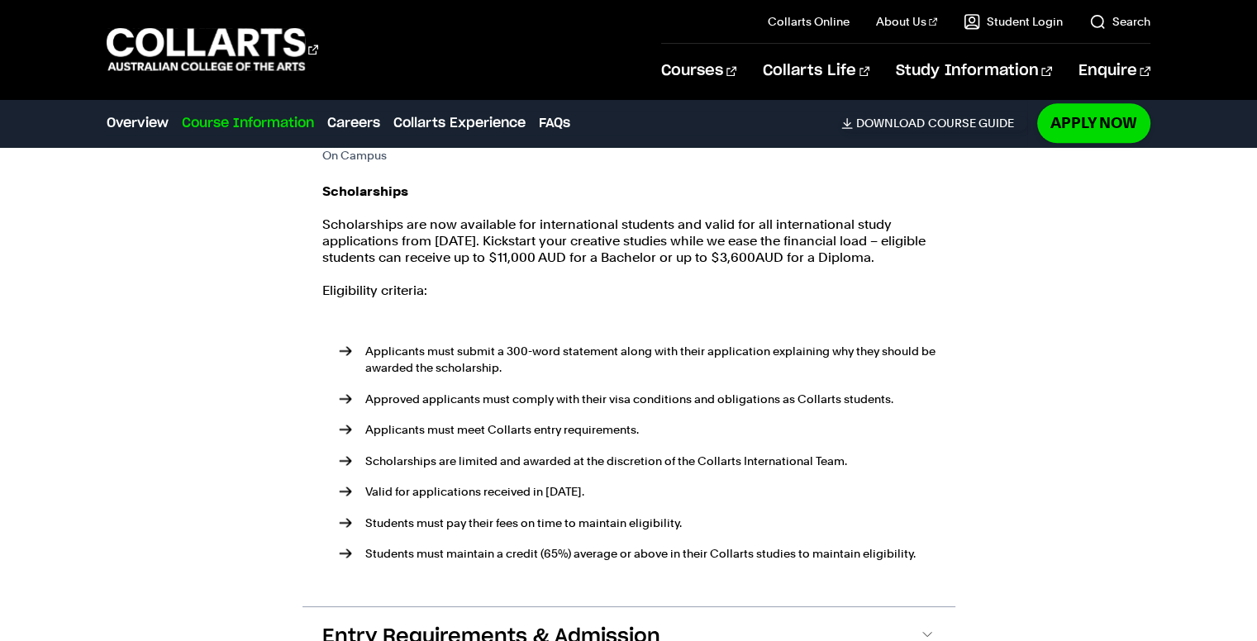
click at [722, 256] on p "Scholarships are now available for international students and valid for all int…" at bounding box center [628, 241] width 613 height 50
drag, startPoint x: 636, startPoint y: 256, endPoint x: 771, endPoint y: 257, distance: 134.7
click at [770, 257] on p "Scholarships are now available for international students and valid for all int…" at bounding box center [628, 241] width 613 height 50
click at [773, 257] on p "Scholarships are now available for international students and valid for all int…" at bounding box center [628, 241] width 613 height 50
drag, startPoint x: 702, startPoint y: 259, endPoint x: 837, endPoint y: 260, distance: 134.7
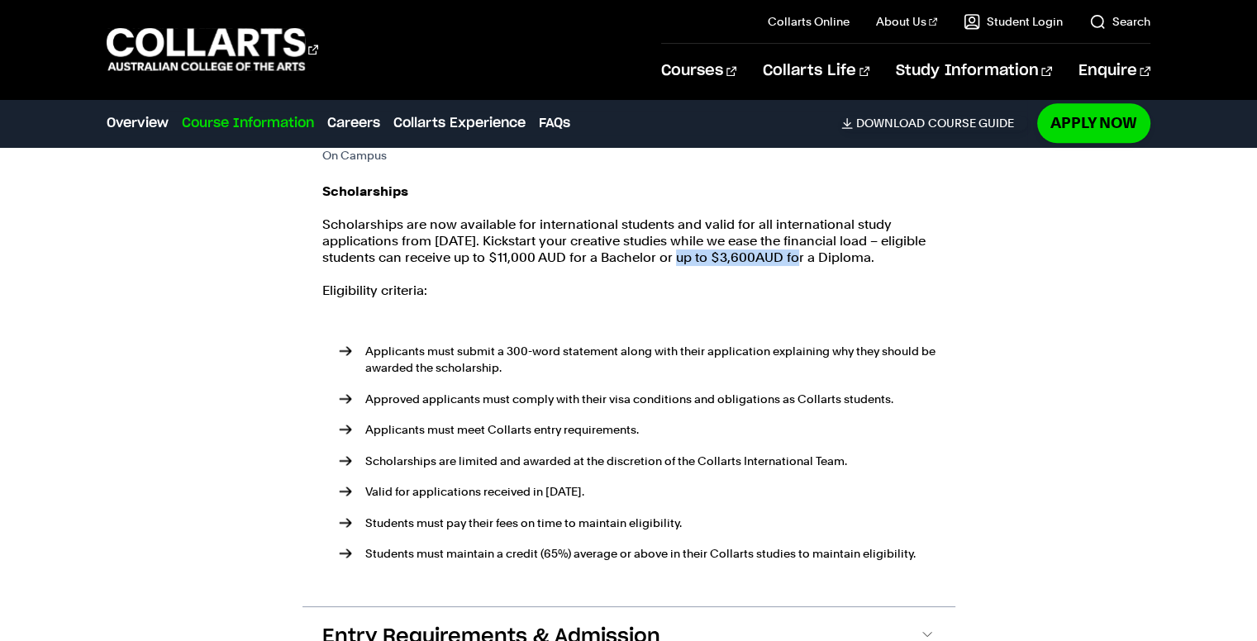
click at [830, 262] on p "Scholarships are now available for international students and valid for all int…" at bounding box center [628, 241] width 613 height 50
drag, startPoint x: 843, startPoint y: 259, endPoint x: 873, endPoint y: 259, distance: 29.7
click at [853, 259] on p "Scholarships are now available for international students and valid for all int…" at bounding box center [628, 241] width 613 height 50
drag, startPoint x: 878, startPoint y: 259, endPoint x: 925, endPoint y: 259, distance: 47.1
click at [925, 259] on p "Scholarships are now available for international students and valid for all int…" at bounding box center [628, 241] width 613 height 50
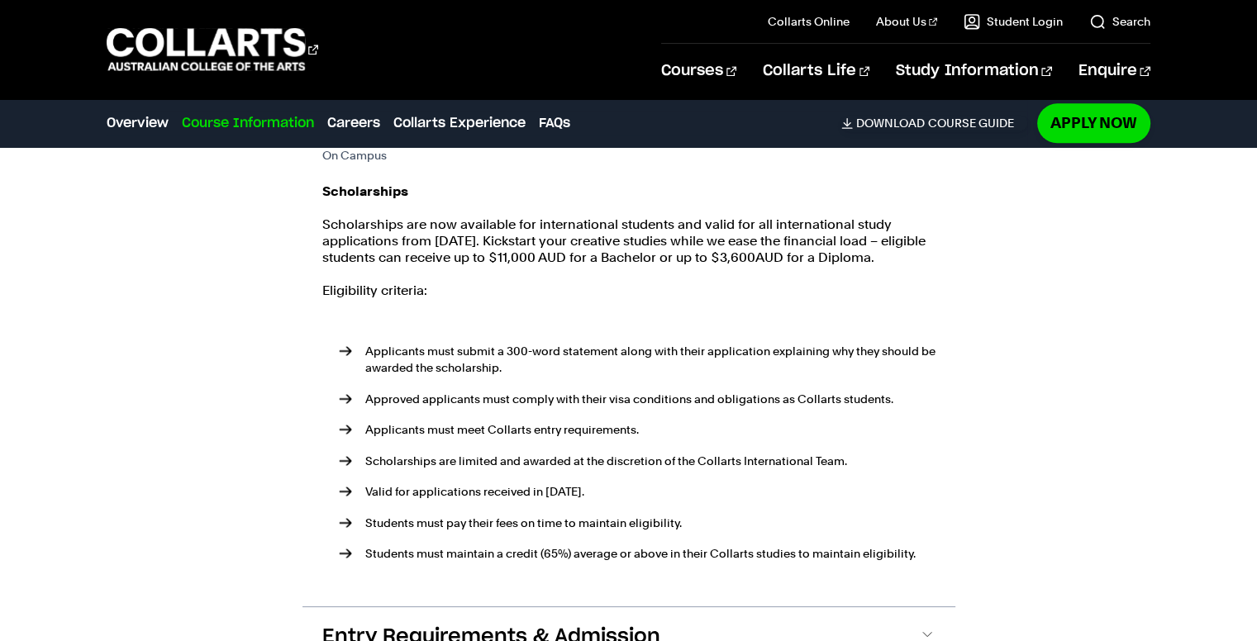
click at [609, 273] on div "Scholarships Scholarships are now available for international students and vali…" at bounding box center [628, 386] width 613 height 407
drag, startPoint x: 397, startPoint y: 349, endPoint x: 754, endPoint y: 343, distance: 357.8
click at [752, 343] on p "Applicants must submit a 300-word statement along with their application explai…" at bounding box center [650, 359] width 570 height 33
click at [756, 341] on ul "Applicants must submit a 300-word statement along with their application explai…" at bounding box center [628, 453] width 613 height 274
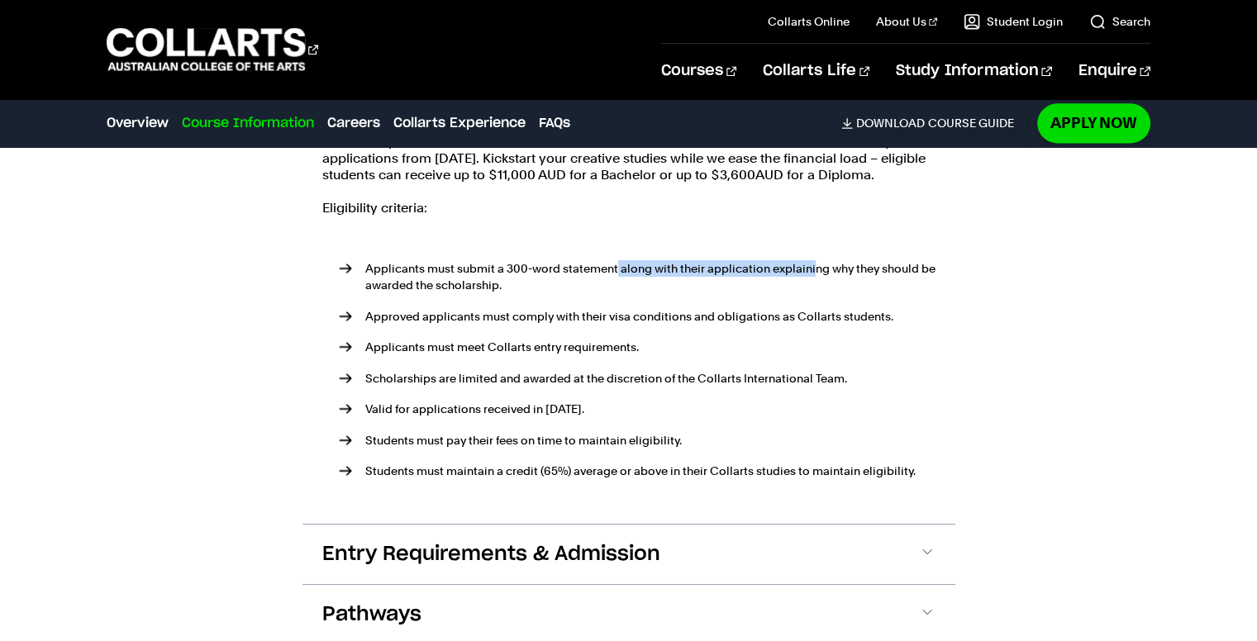
drag, startPoint x: 614, startPoint y: 273, endPoint x: 839, endPoint y: 272, distance: 224.7
click at [831, 272] on p "Applicants must submit a 300-word statement along with their application explai…" at bounding box center [650, 276] width 570 height 33
click at [853, 270] on p "Applicants must submit a 300-word statement along with their application explai…" at bounding box center [650, 276] width 570 height 33
drag, startPoint x: 428, startPoint y: 285, endPoint x: 442, endPoint y: 288, distance: 14.4
click at [437, 286] on p "Applicants must submit a 300-word statement along with their application explai…" at bounding box center [650, 276] width 570 height 33
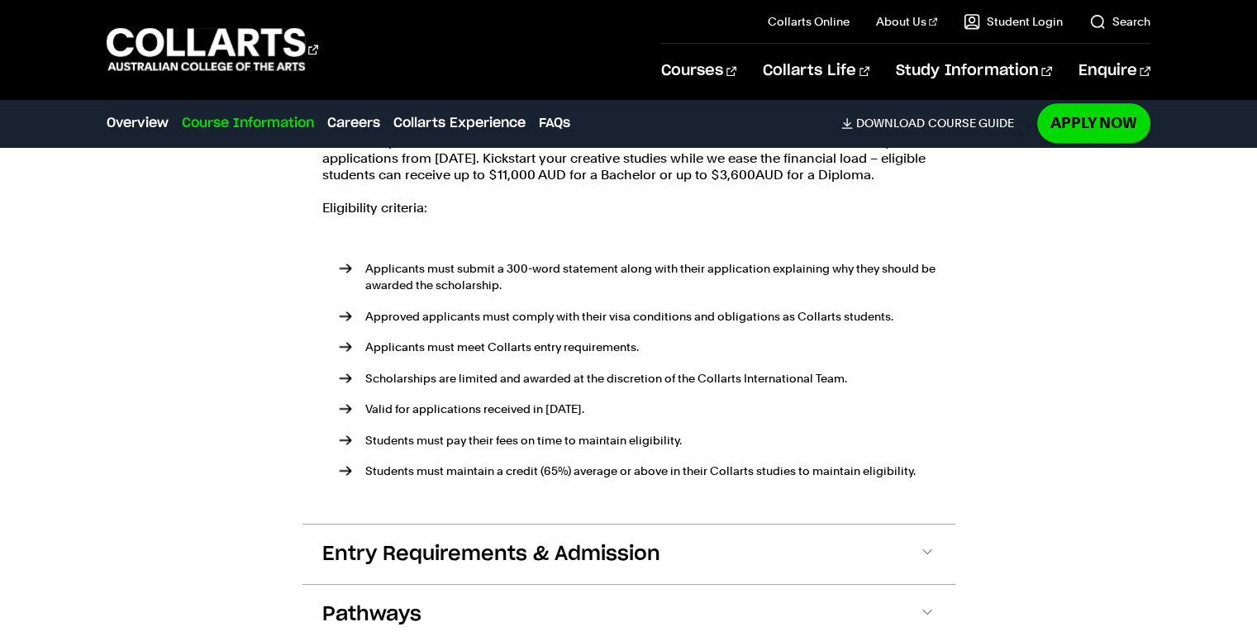
click at [398, 321] on p "Approved applicants must comply with their visa conditions and obligations as C…" at bounding box center [650, 316] width 570 height 17
drag, startPoint x: 383, startPoint y: 319, endPoint x: 729, endPoint y: 313, distance: 345.4
click at [724, 315] on p "Approved applicants must comply with their visa conditions and obligations as C…" at bounding box center [650, 316] width 570 height 17
click at [732, 312] on p "Approved applicants must comply with their visa conditions and obligations as C…" at bounding box center [650, 316] width 570 height 17
drag, startPoint x: 635, startPoint y: 309, endPoint x: 799, endPoint y: 311, distance: 164.4
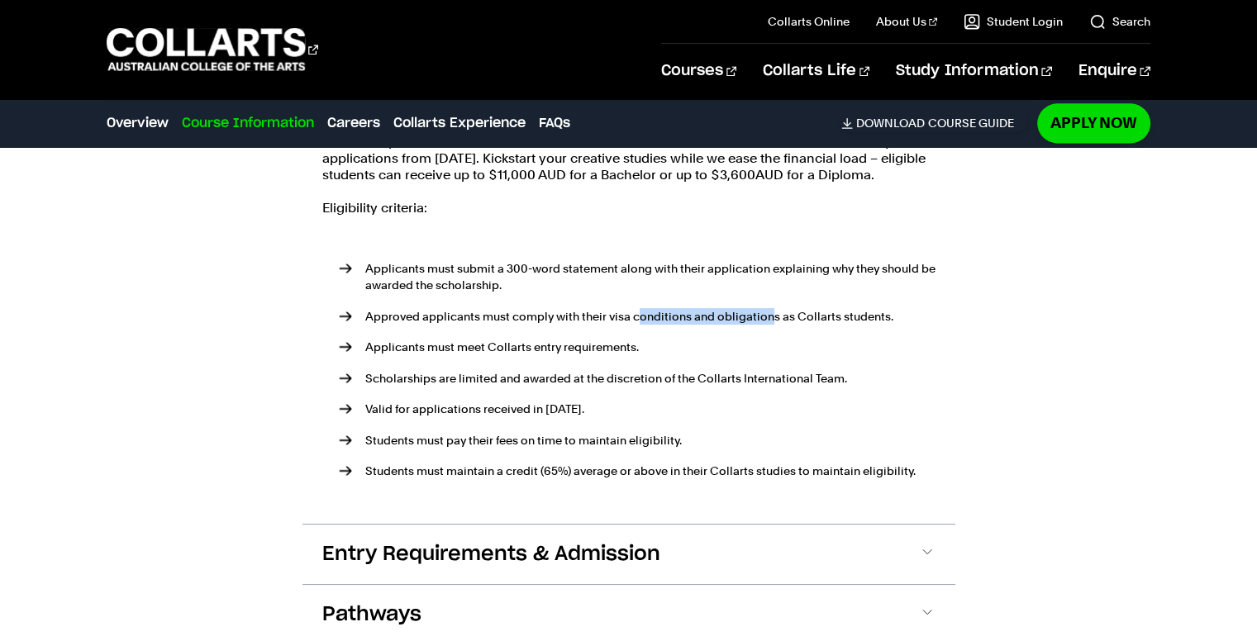
click at [793, 311] on p "Approved applicants must comply with their visa conditions and obligations as C…" at bounding box center [650, 316] width 570 height 17
click at [803, 311] on p "Approved applicants must comply with their visa conditions and obligations as C…" at bounding box center [650, 316] width 570 height 17
drag, startPoint x: 411, startPoint y: 312, endPoint x: 635, endPoint y: 318, distance: 224.8
click at [628, 318] on p "Approved applicants must comply with their visa conditions and obligations as C…" at bounding box center [650, 316] width 570 height 17
drag, startPoint x: 704, startPoint y: 316, endPoint x: 848, endPoint y: 312, distance: 143.8
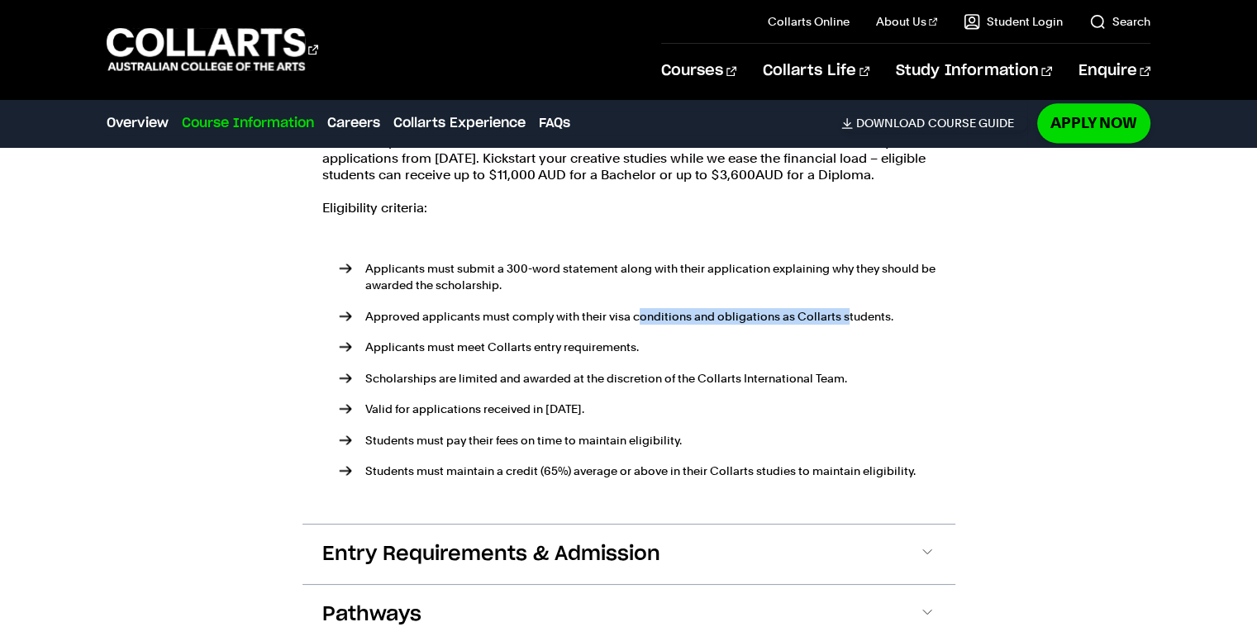
click at [845, 312] on p "Approved applicants must comply with their visa conditions and obligations as C…" at bounding box center [650, 316] width 570 height 17
click at [853, 312] on p "Approved applicants must comply with their visa conditions and obligations as C…" at bounding box center [650, 316] width 570 height 17
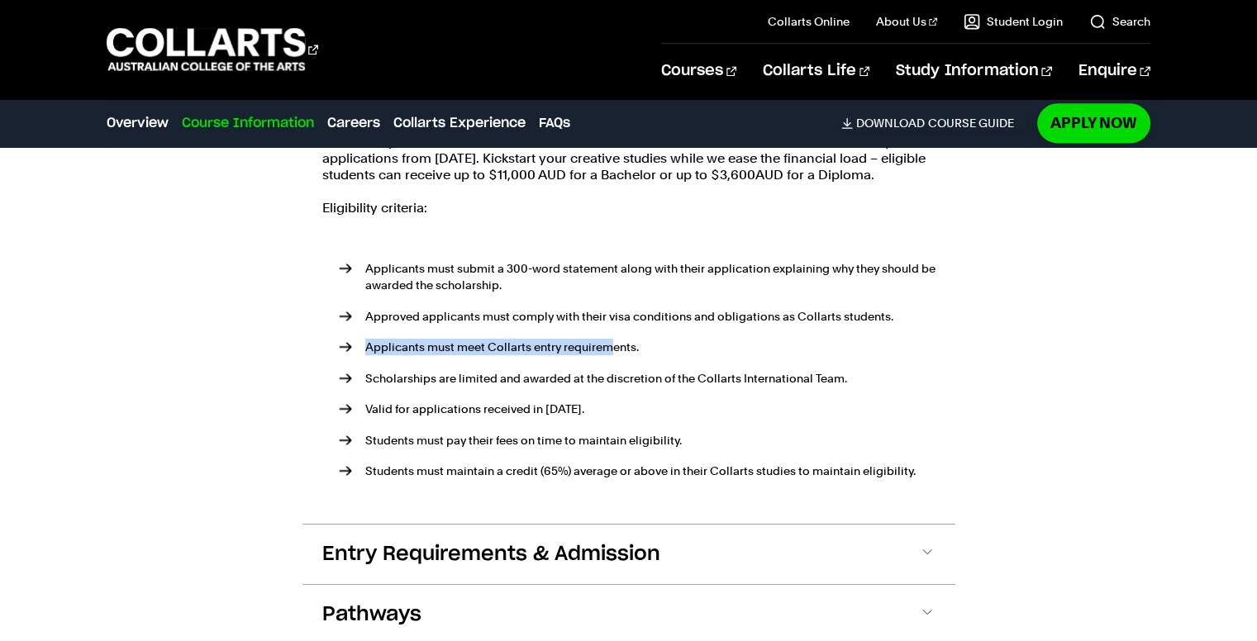
drag, startPoint x: 367, startPoint y: 348, endPoint x: 631, endPoint y: 345, distance: 264.4
click at [631, 345] on p "Applicants must meet Collarts entry requirements." at bounding box center [650, 347] width 570 height 17
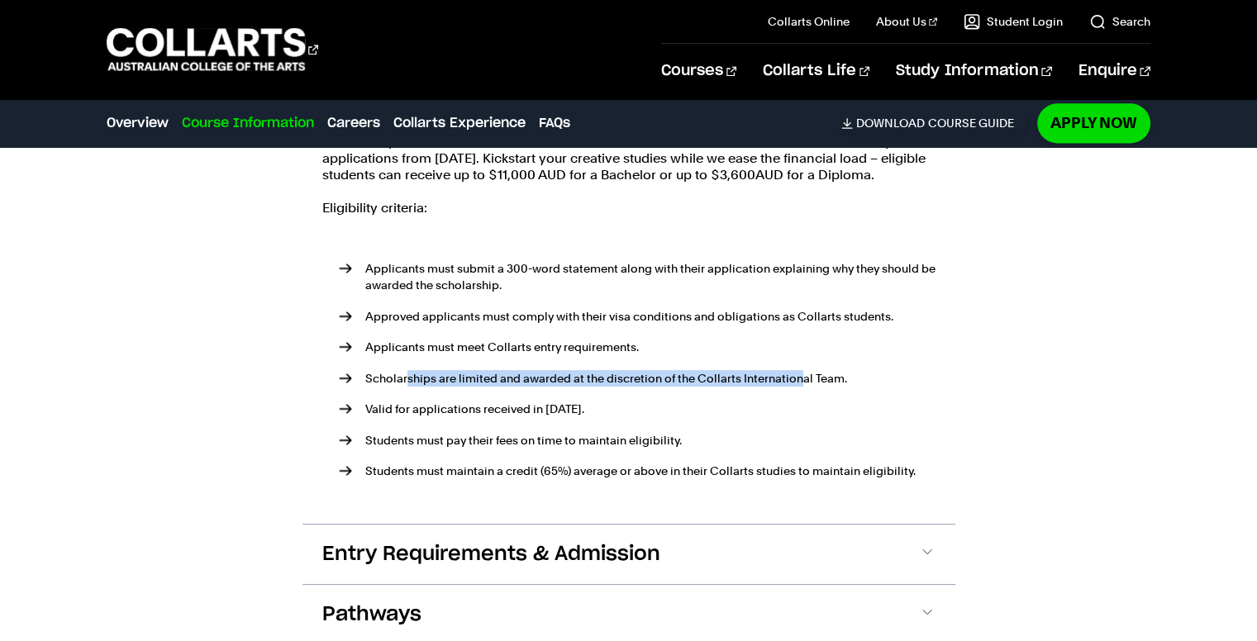
drag, startPoint x: 407, startPoint y: 379, endPoint x: 804, endPoint y: 373, distance: 397.5
click at [803, 373] on p "Scholarships are limited and awarded at the discretion of the Collarts Internat…" at bounding box center [650, 378] width 570 height 17
click at [836, 373] on p "Scholarships are limited and awarded at the discretion of the Collarts Internat…" at bounding box center [650, 378] width 570 height 17
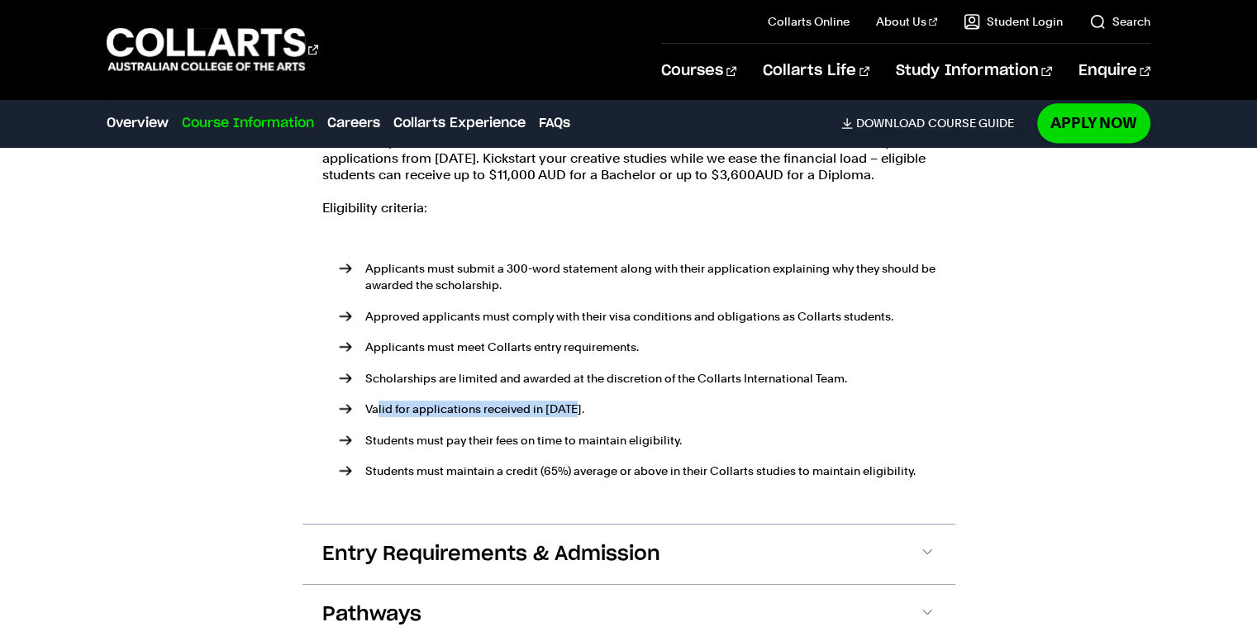
drag, startPoint x: 377, startPoint y: 406, endPoint x: 613, endPoint y: 407, distance: 236.3
click at [613, 407] on p "Valid for applications received in 2024." at bounding box center [650, 409] width 570 height 17
drag, startPoint x: 402, startPoint y: 441, endPoint x: 625, endPoint y: 434, distance: 223.2
click at [613, 435] on p "Students must pay their fees on time to maintain eligibility." at bounding box center [650, 440] width 570 height 17
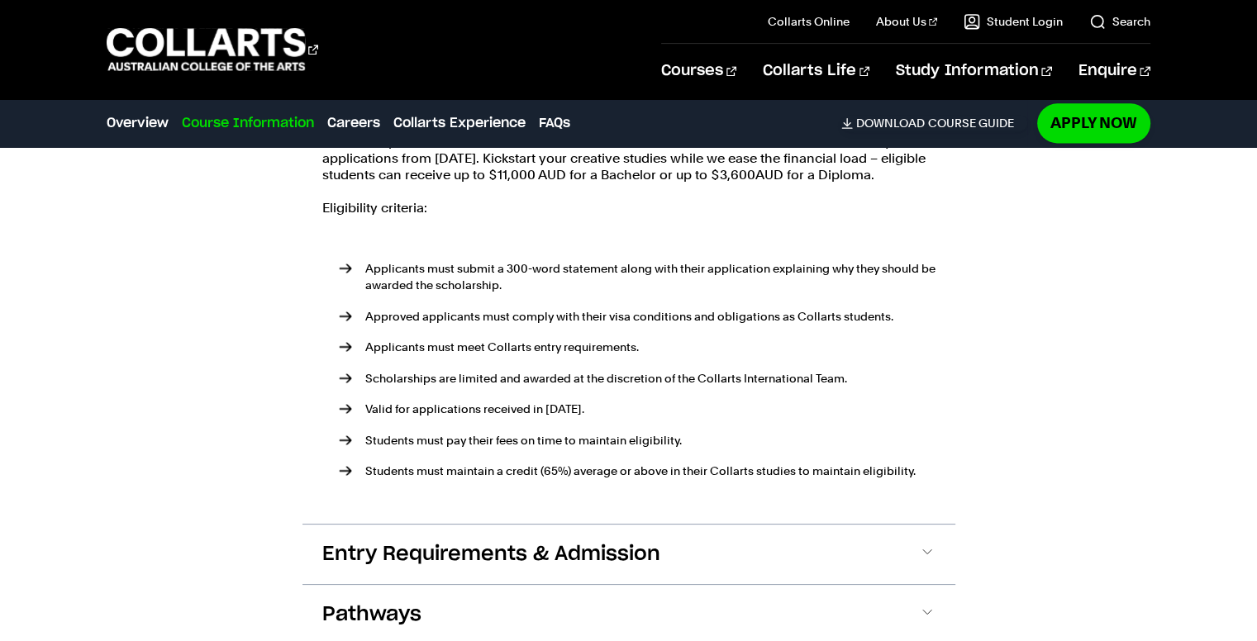
click at [627, 434] on p "Students must pay their fees on time to maintain eligibility." at bounding box center [650, 440] width 570 height 17
drag, startPoint x: 393, startPoint y: 466, endPoint x: 739, endPoint y: 457, distance: 346.3
click at [739, 457] on ul "Applicants must submit a 300-word statement along with their application explai…" at bounding box center [628, 370] width 613 height 274
click at [753, 456] on ul "Applicants must submit a 300-word statement along with their application explai…" at bounding box center [628, 370] width 613 height 274
click at [585, 467] on p "Students must maintain a credit (65%) average or above in their Collarts studie…" at bounding box center [650, 471] width 570 height 17
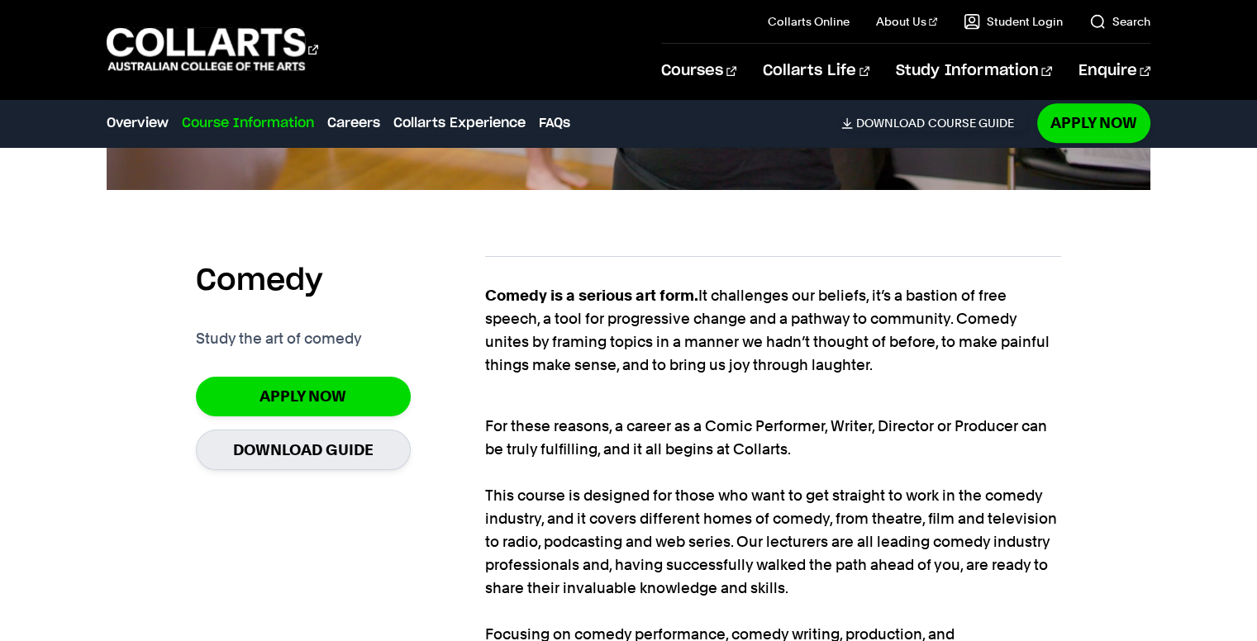
scroll to position [1157, 0]
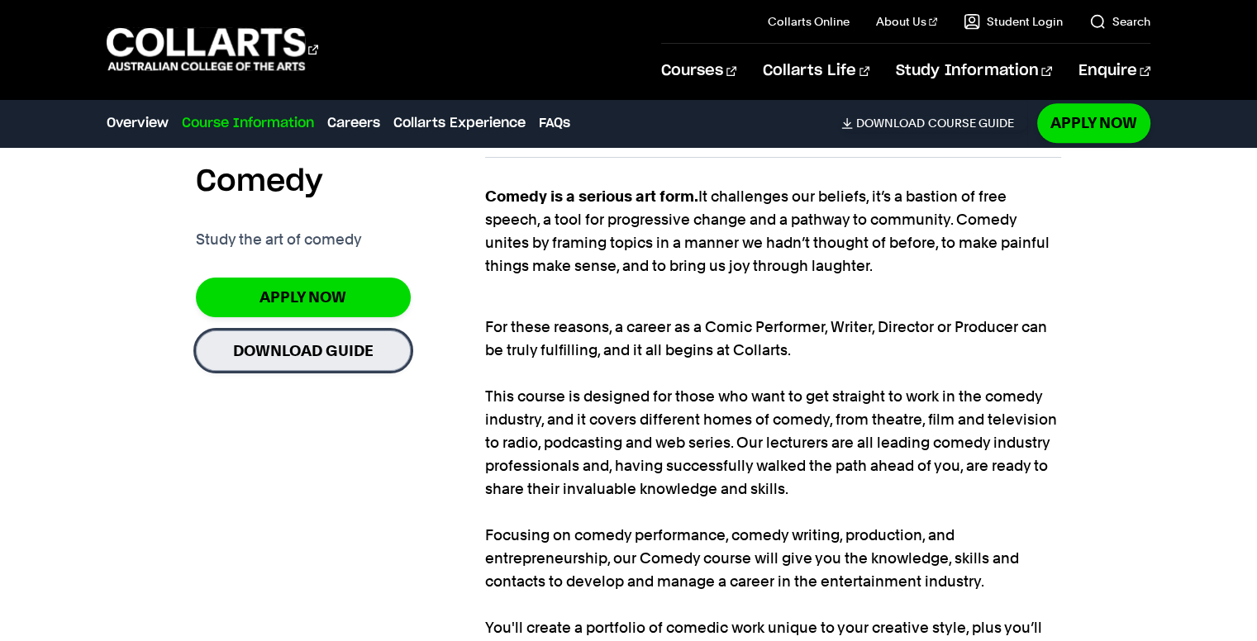
click at [313, 354] on link "Download Guide" at bounding box center [303, 350] width 215 height 40
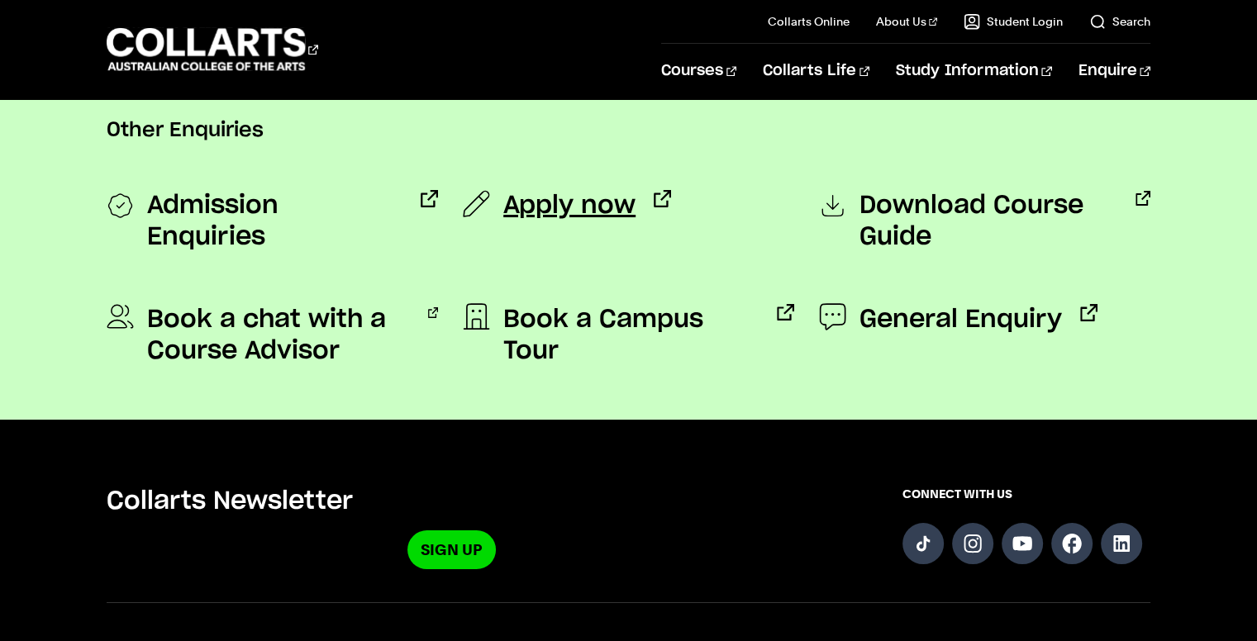
scroll to position [1322, 0]
